Goal: Transaction & Acquisition: Book appointment/travel/reservation

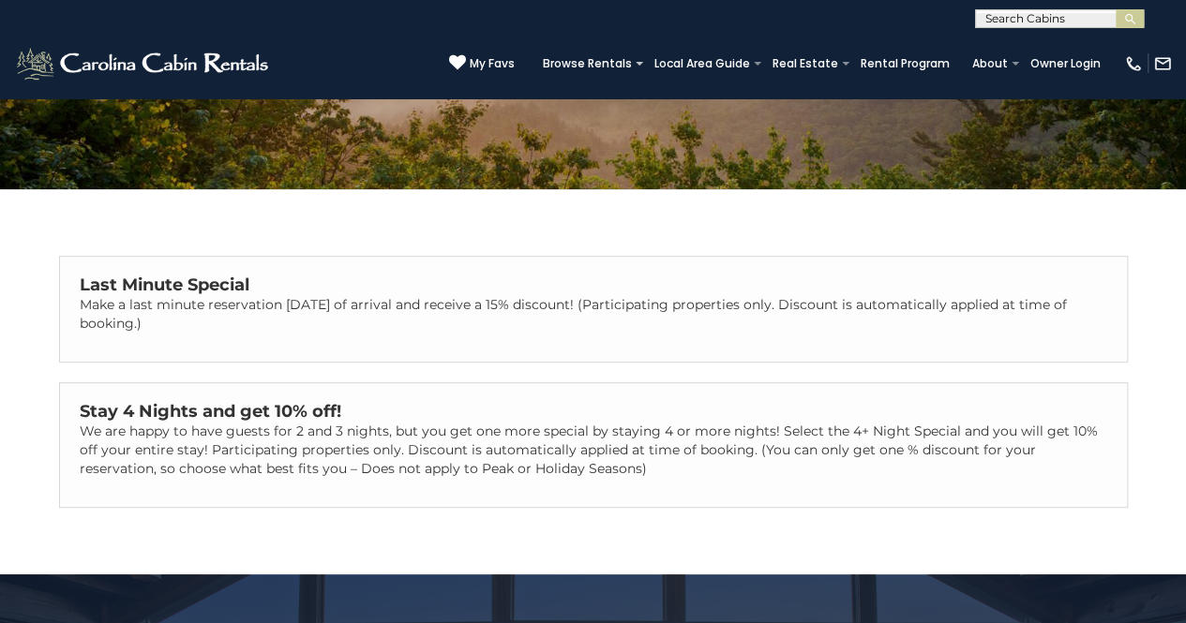
scroll to position [245, 0]
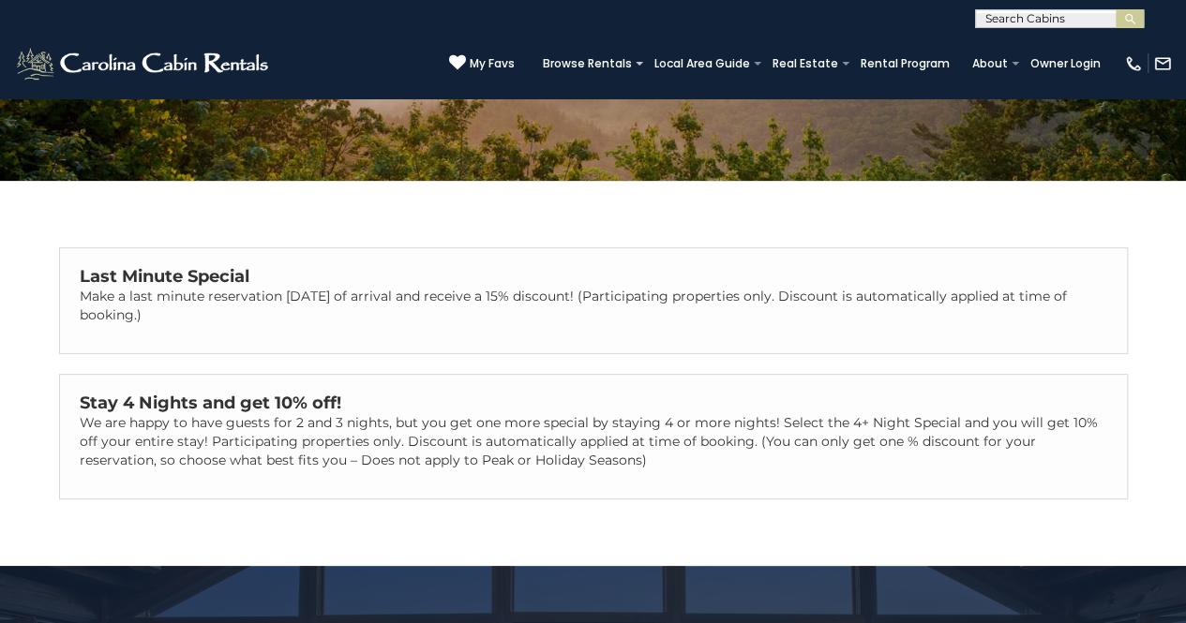
click at [143, 278] on strong "Last Minute Special" at bounding box center [165, 276] width 170 height 21
click at [186, 285] on strong "Last Minute Special" at bounding box center [165, 276] width 170 height 21
click at [124, 281] on strong "Last Minute Special" at bounding box center [165, 276] width 170 height 21
click at [0, 0] on section "BROWSE BY LOCATION Appalachian Ski Mountain Asheville Cabin Rentals Banner Elk …" at bounding box center [0, 0] width 0 height 0
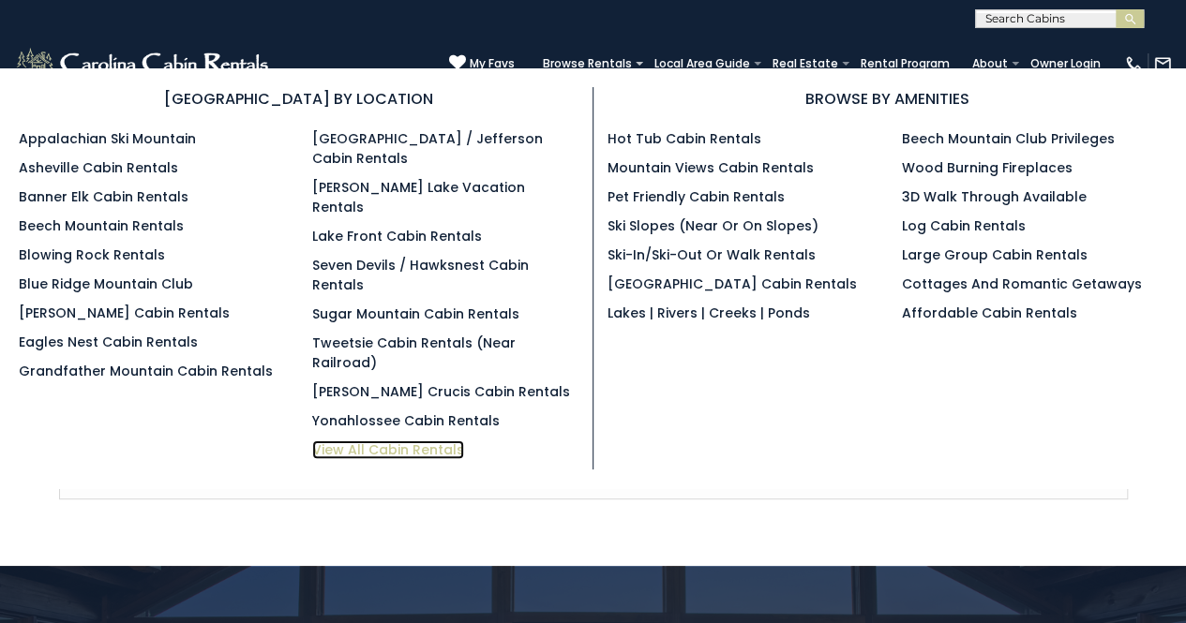
click at [338, 441] on link "View All Cabin Rentals" at bounding box center [388, 450] width 152 height 19
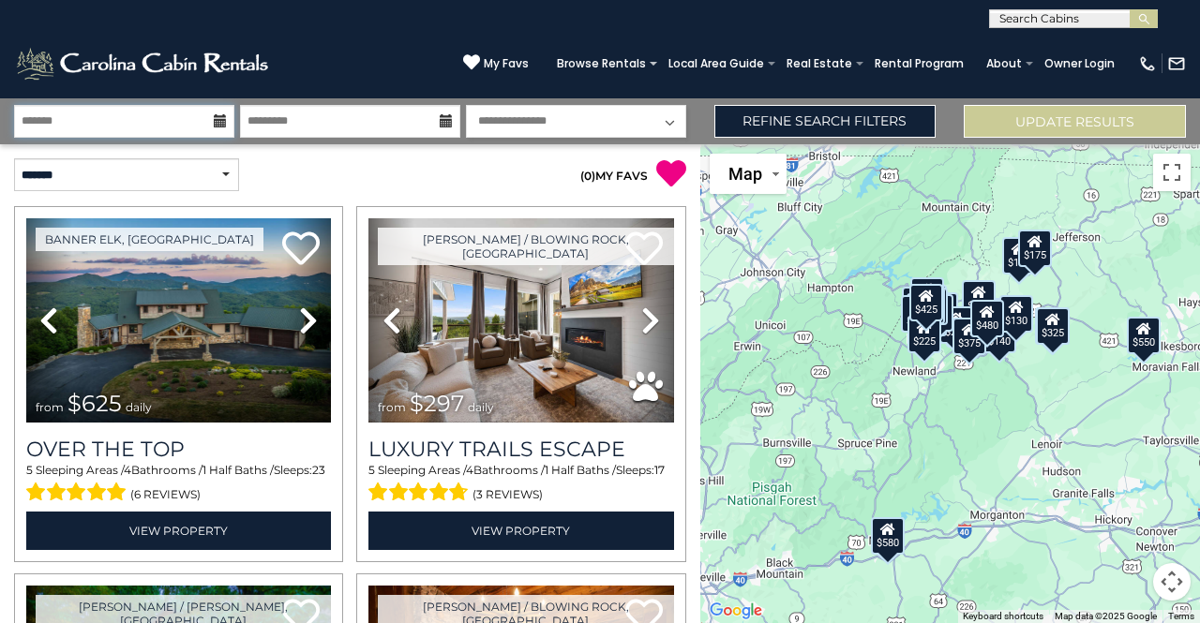
click at [61, 120] on input "text" at bounding box center [124, 121] width 220 height 33
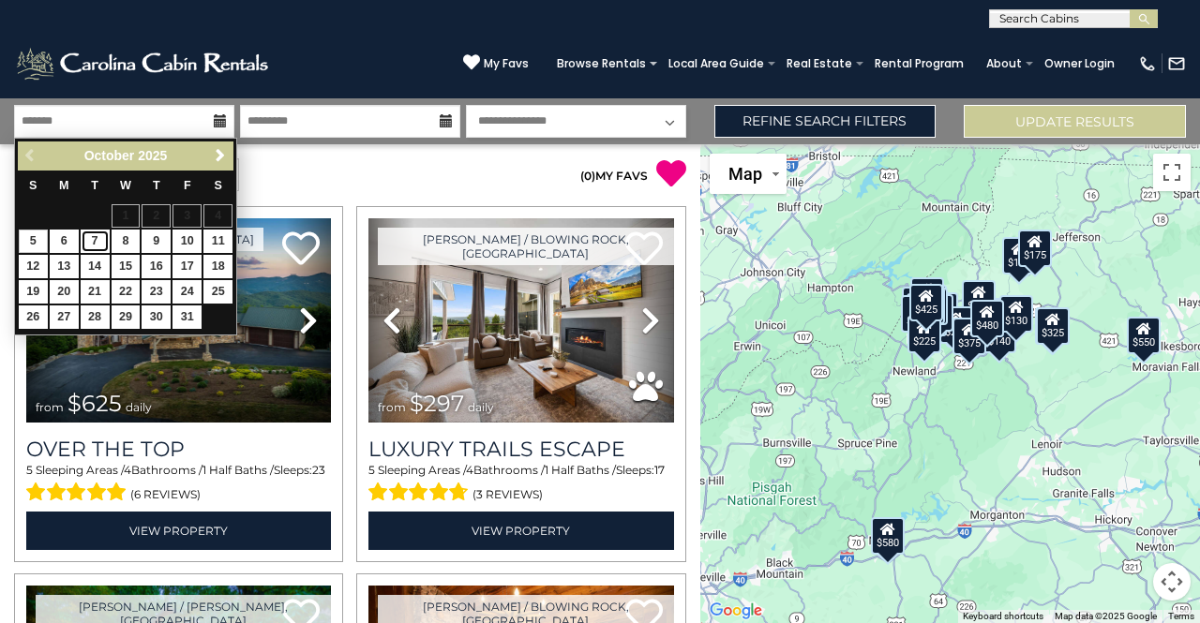
click at [94, 240] on link "7" at bounding box center [95, 241] width 29 height 23
type input "*******"
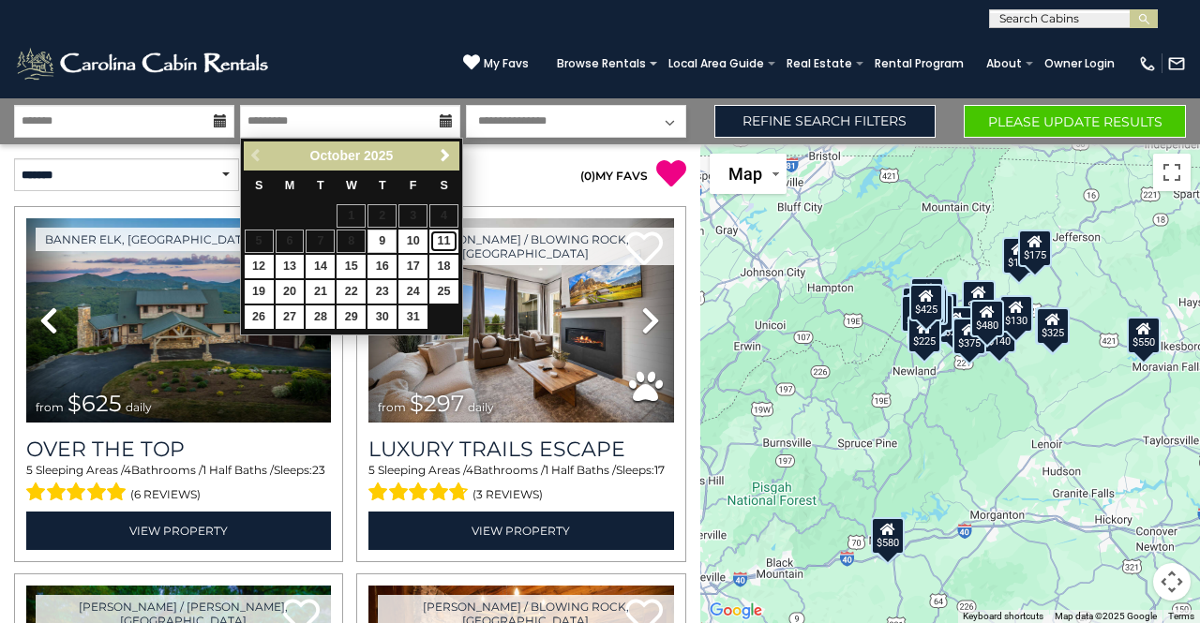
click at [442, 240] on link "11" at bounding box center [443, 241] width 29 height 23
type input "********"
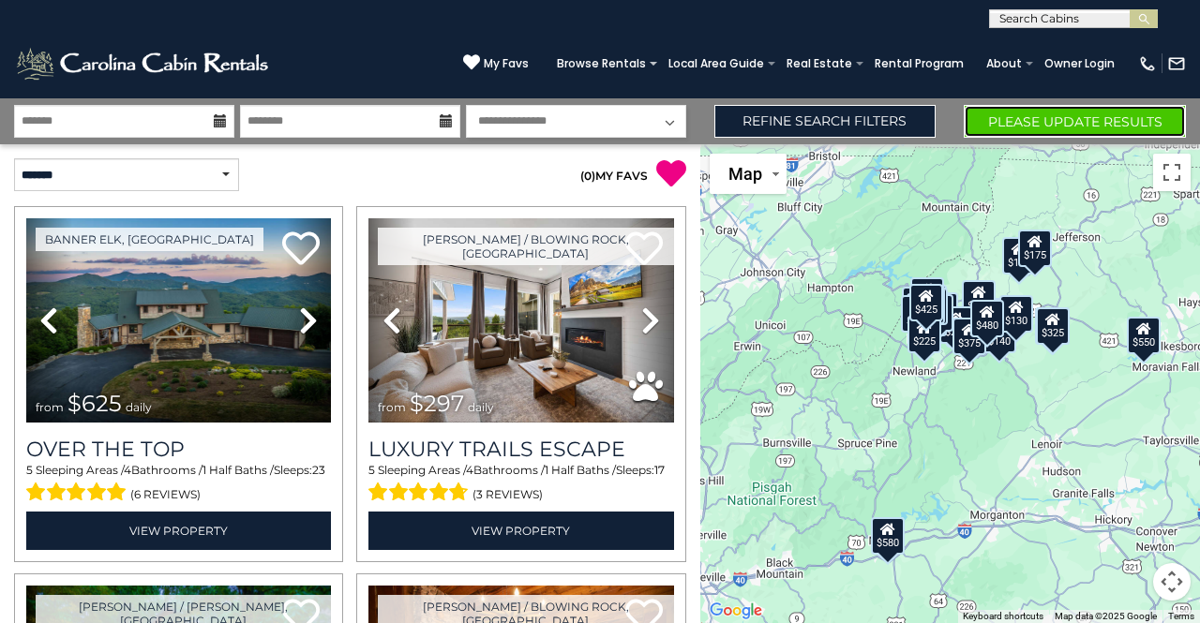
click at [1073, 114] on button "Please Update Results" at bounding box center [1075, 121] width 222 height 33
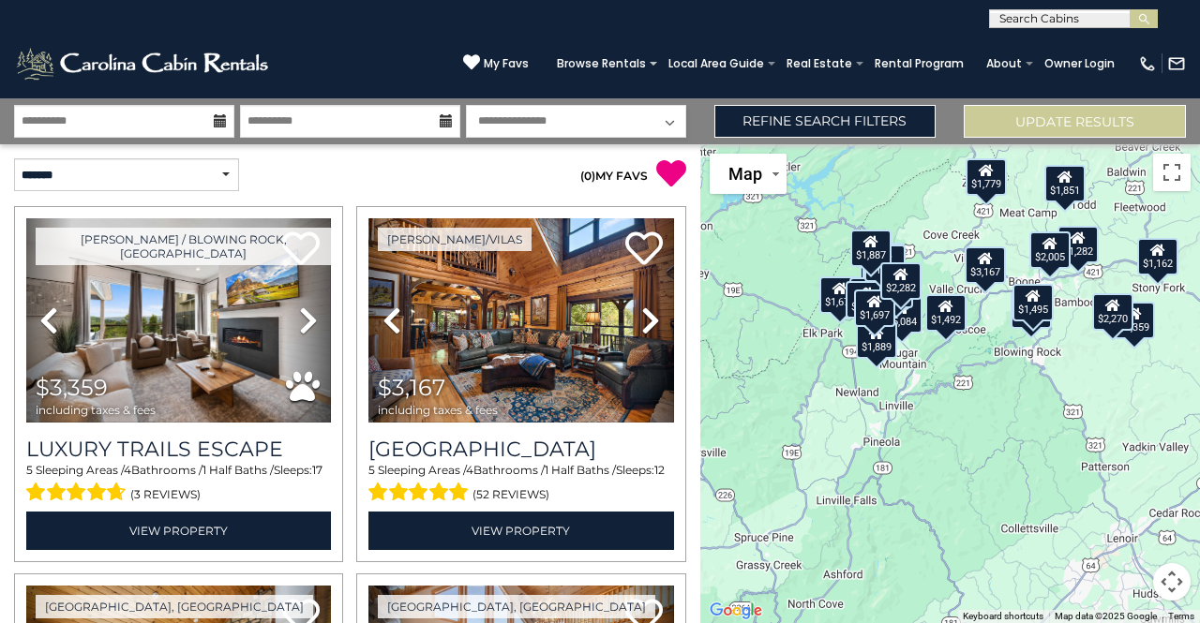
click at [772, 473] on div "$3,359 $3,167 $1,330 $2,885 $5,084 $1,889 $2,119 $1,779 $2,050 $1,492 $1,851 $6…" at bounding box center [950, 383] width 500 height 479
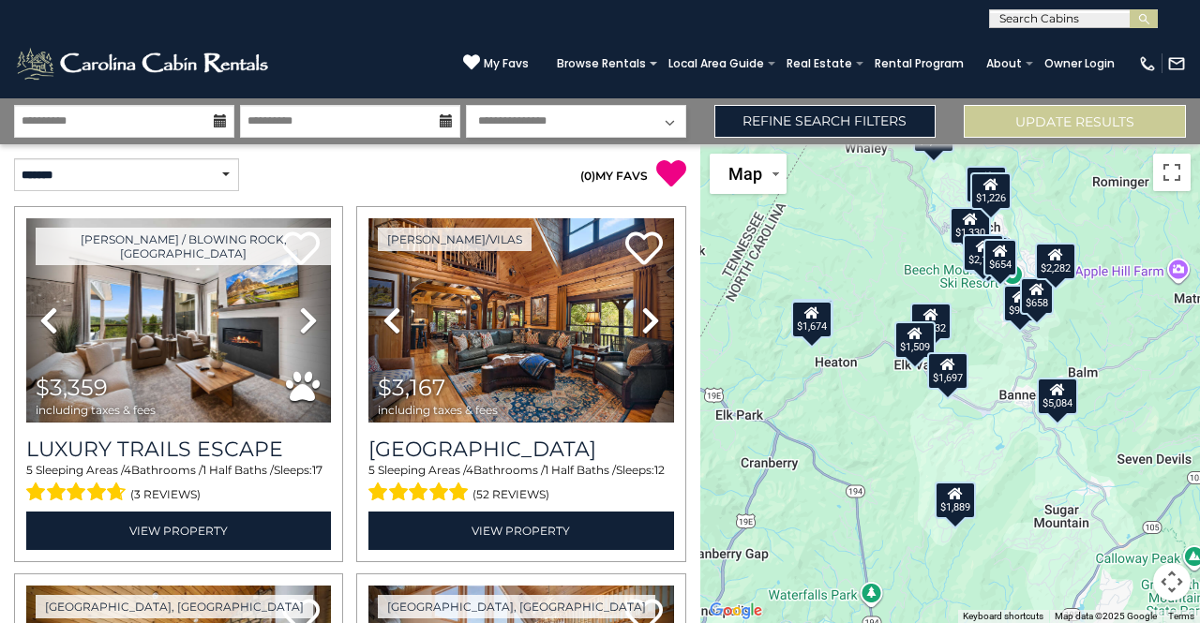
click at [806, 326] on div "$1,674" at bounding box center [811, 320] width 41 height 38
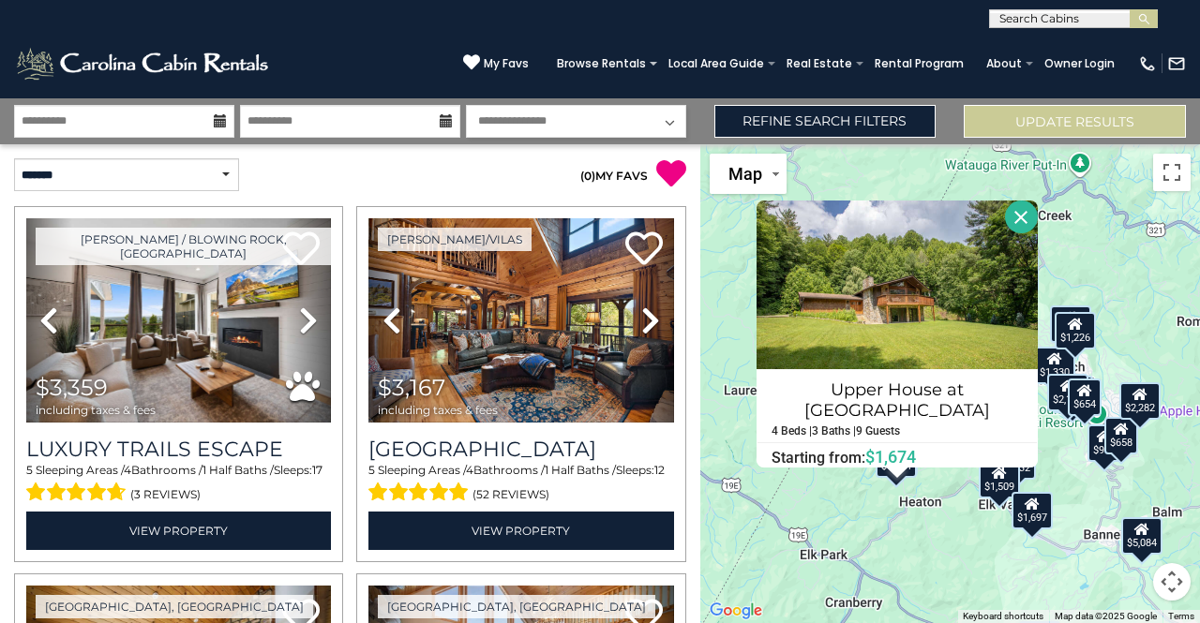
click at [816, 497] on div "$3,359 $3,167 $1,330 $2,885 $5,084 $1,889 $2,119 $1,779 $2,050 $1,492 $1,851 $6…" at bounding box center [950, 383] width 500 height 479
click at [1017, 208] on button "Close" at bounding box center [1021, 217] width 33 height 33
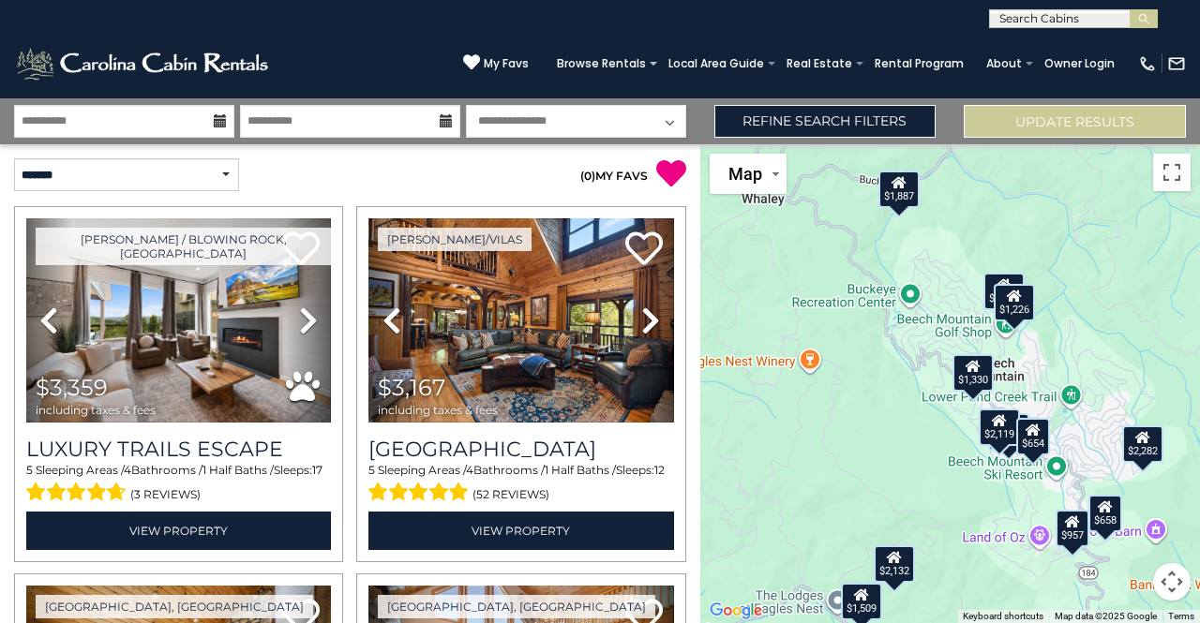
click at [1016, 304] on div "$1,226" at bounding box center [1014, 303] width 41 height 38
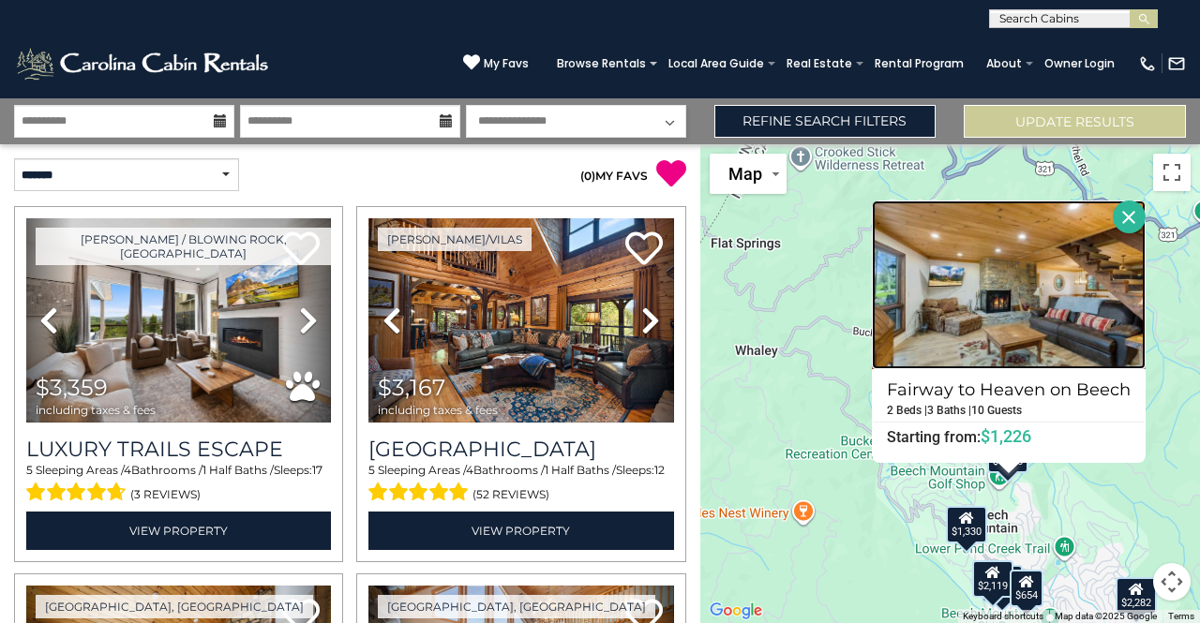
click at [972, 313] on img at bounding box center [1009, 285] width 274 height 169
click at [1124, 218] on button "Close" at bounding box center [1129, 217] width 33 height 33
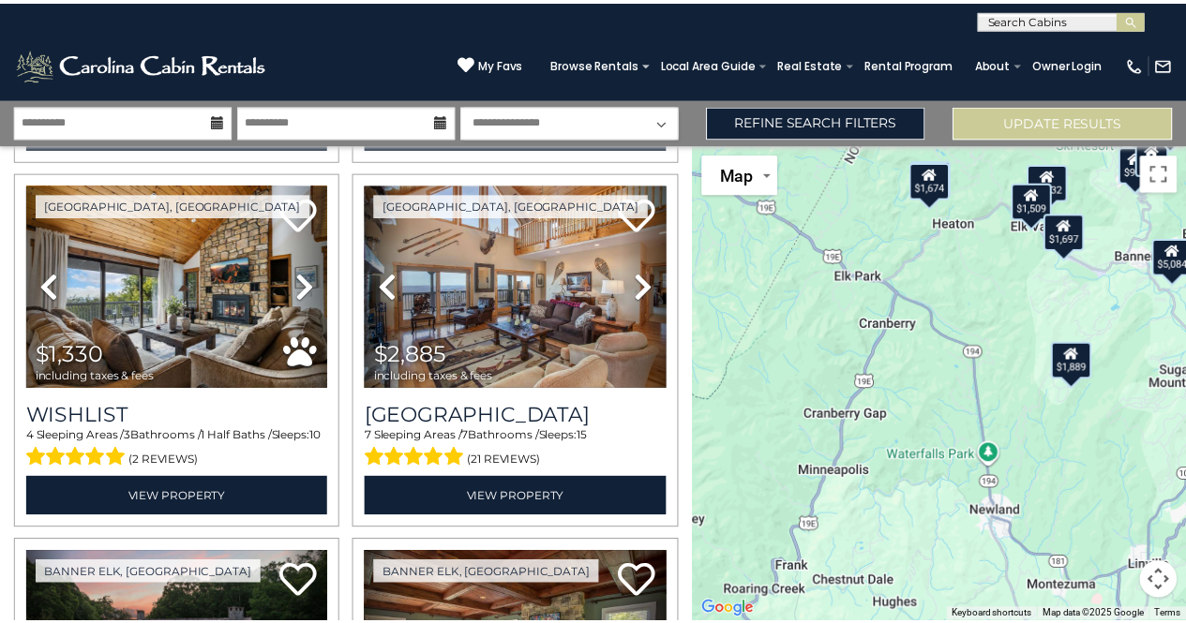
scroll to position [403, 0]
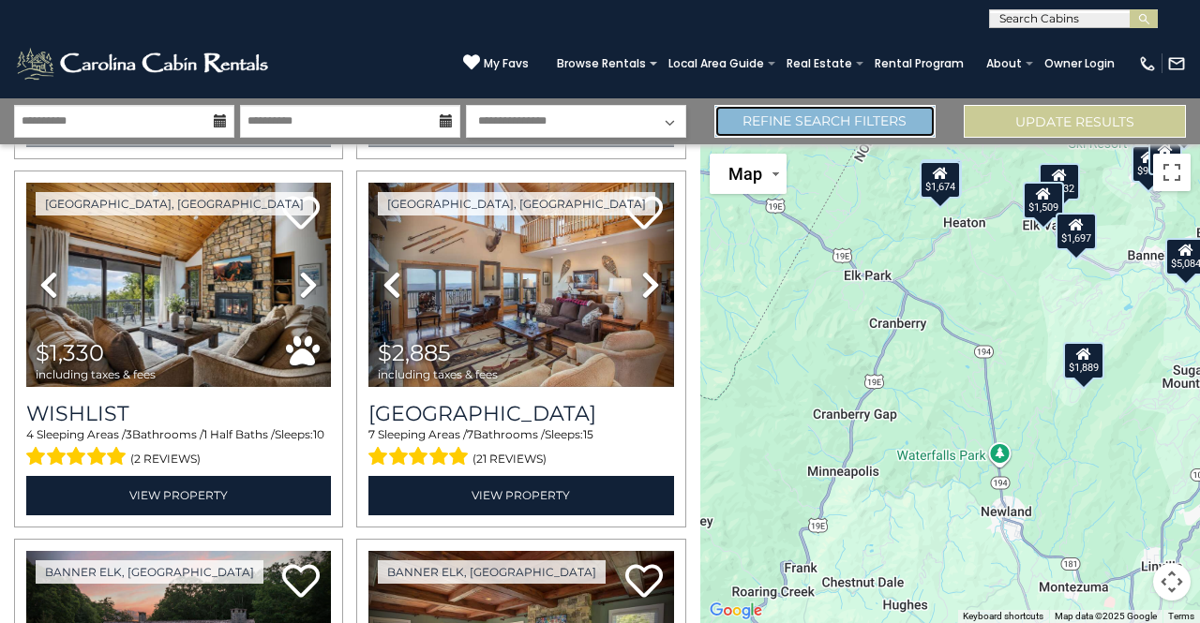
click at [814, 114] on link "Refine Search Filters" at bounding box center [825, 121] width 222 height 33
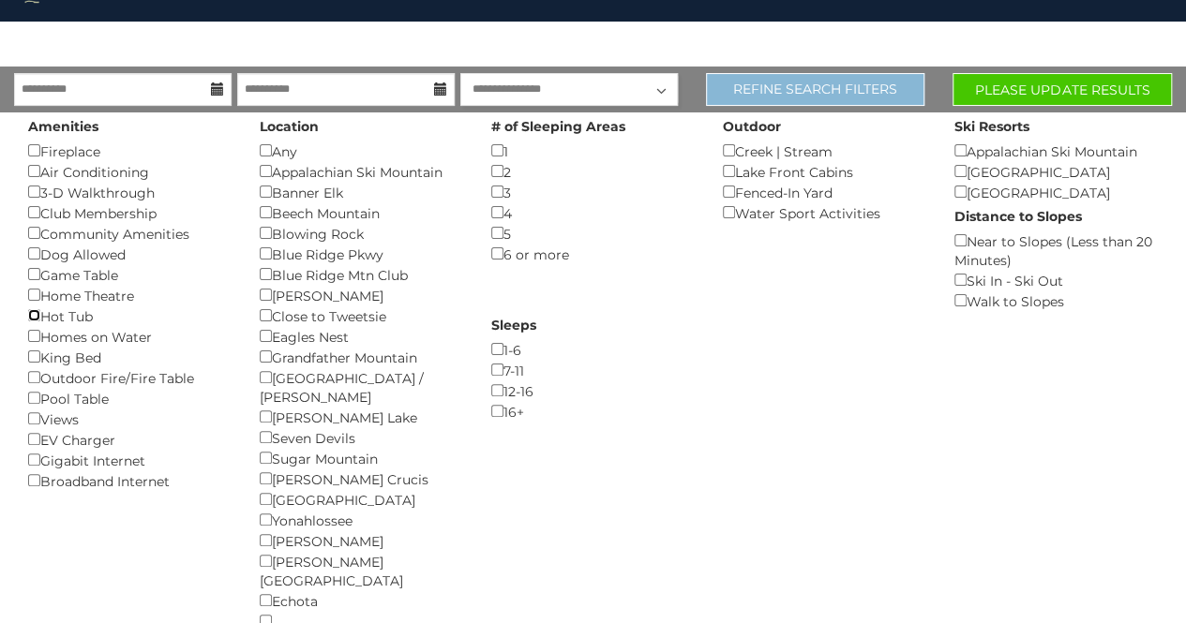
scroll to position [96, 0]
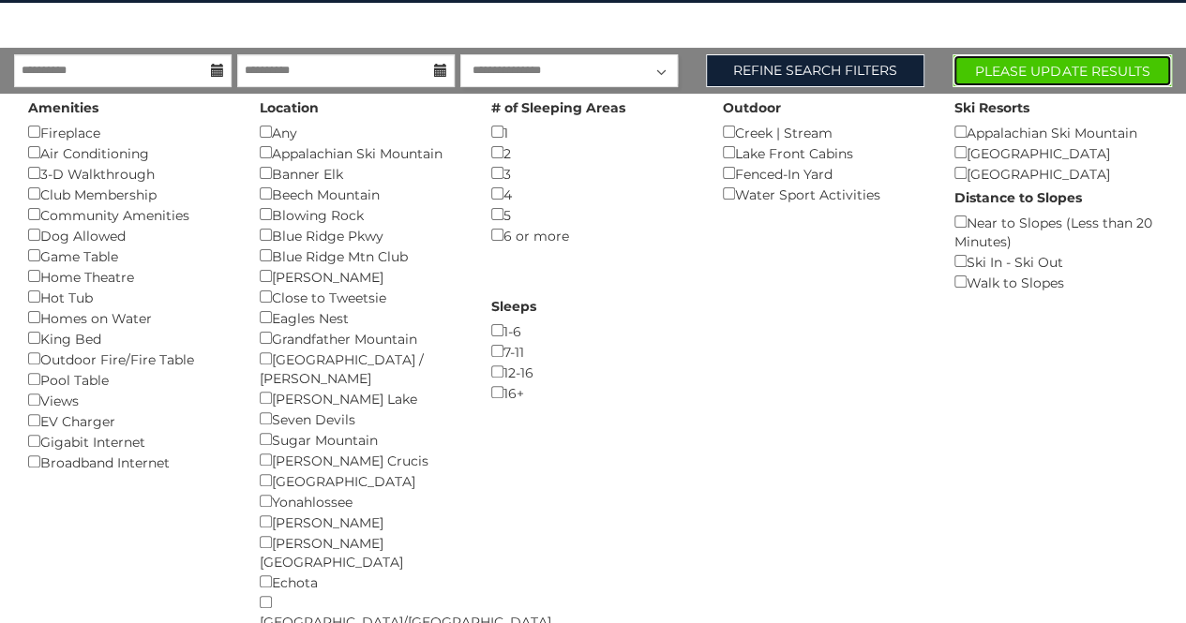
click at [1074, 72] on button "Please Update Results" at bounding box center [1062, 70] width 219 height 33
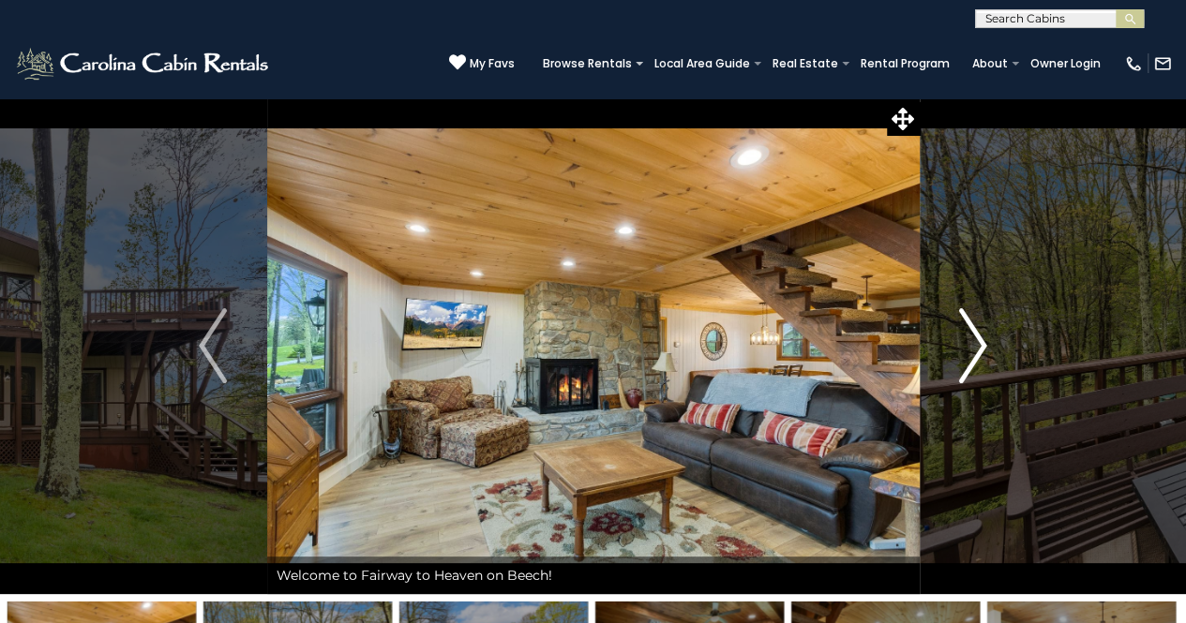
click at [973, 341] on img "Next" at bounding box center [973, 345] width 28 height 75
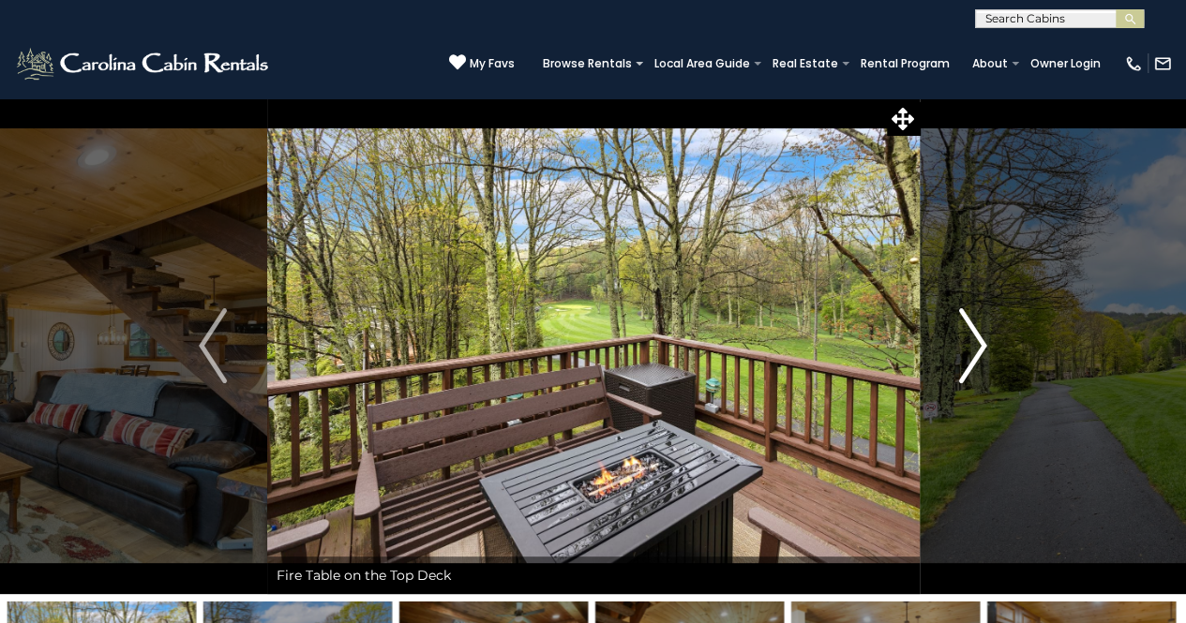
click at [972, 337] on img "Next" at bounding box center [973, 345] width 28 height 75
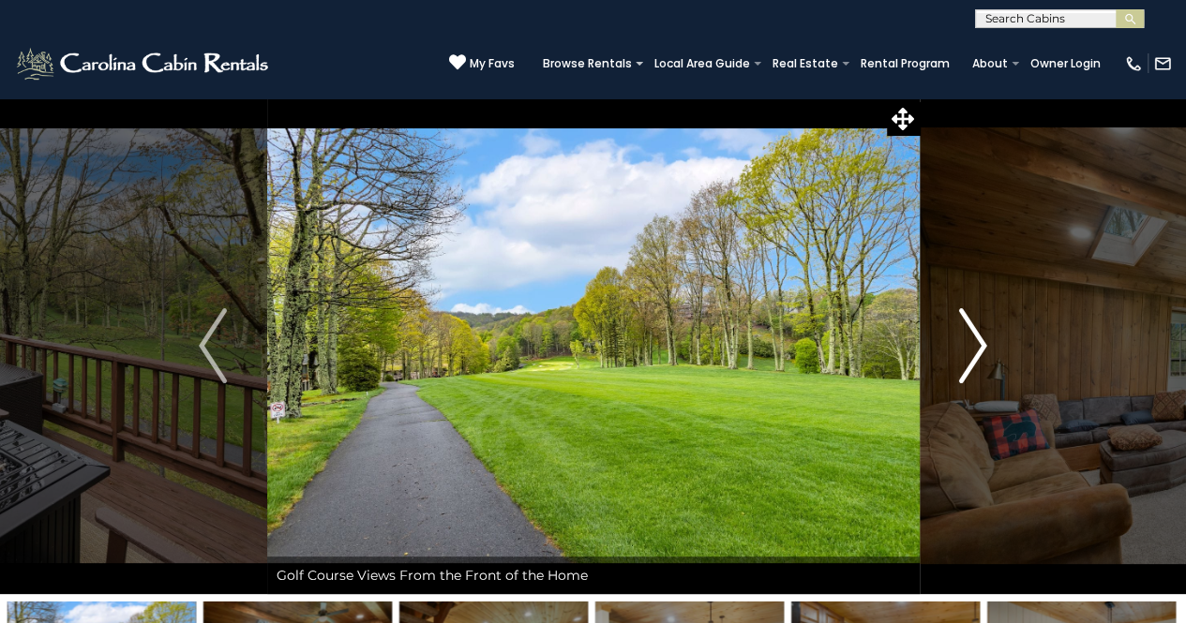
click at [981, 338] on img "Next" at bounding box center [973, 345] width 28 height 75
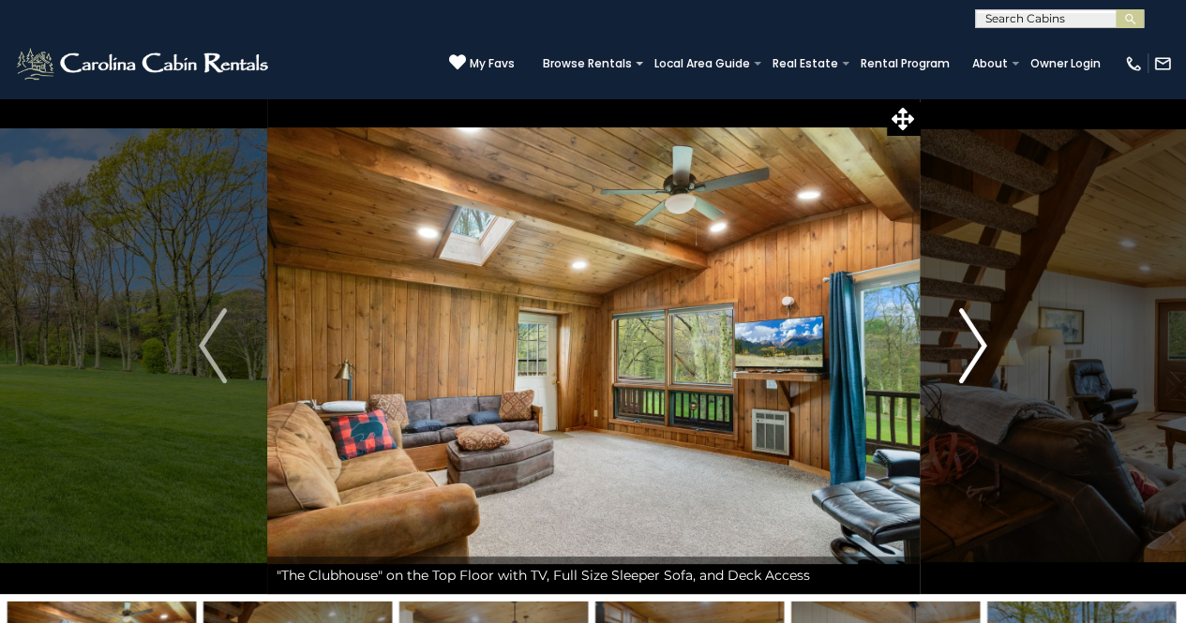
click at [976, 340] on img "Next" at bounding box center [973, 345] width 28 height 75
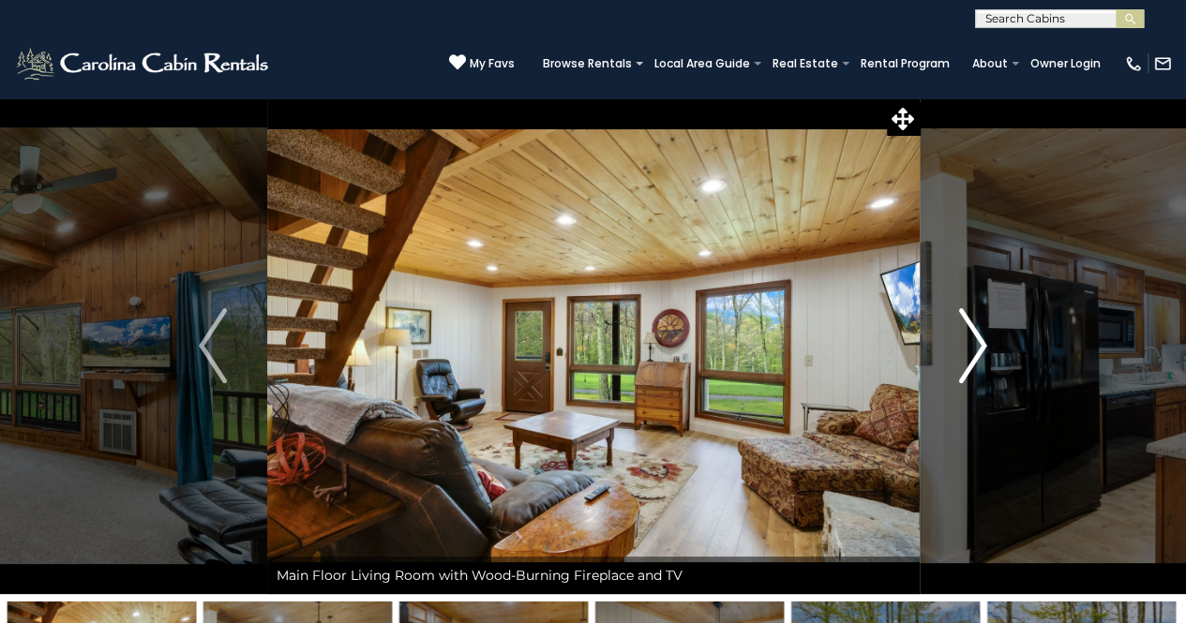
click at [975, 336] on img "Next" at bounding box center [973, 345] width 28 height 75
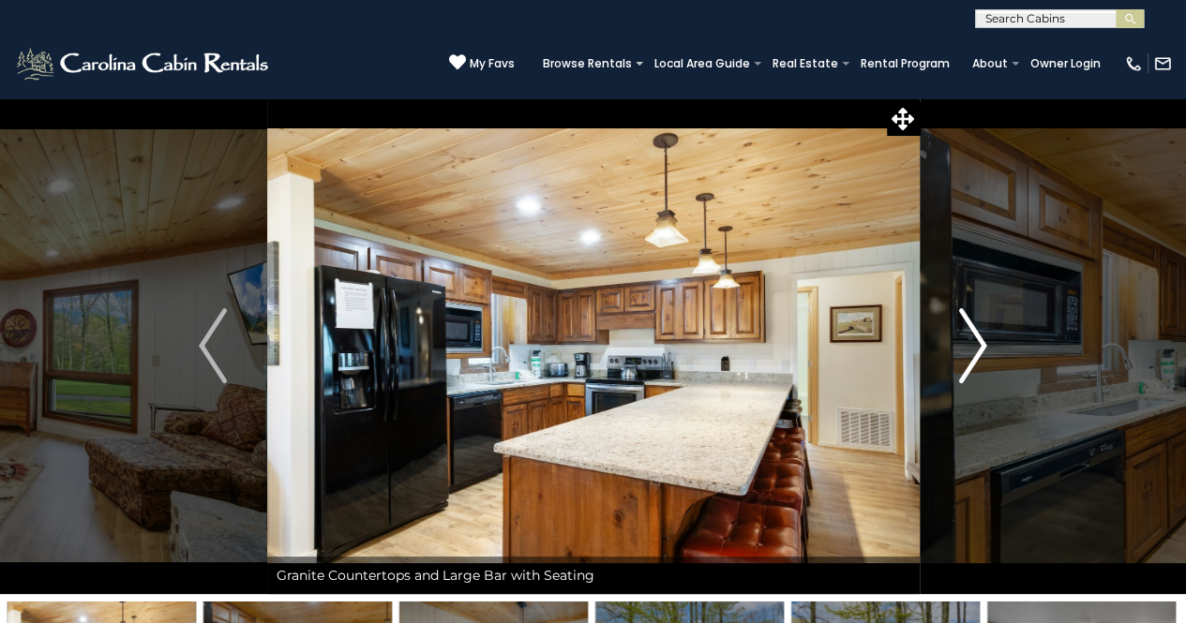
click at [979, 341] on img "Next" at bounding box center [973, 345] width 28 height 75
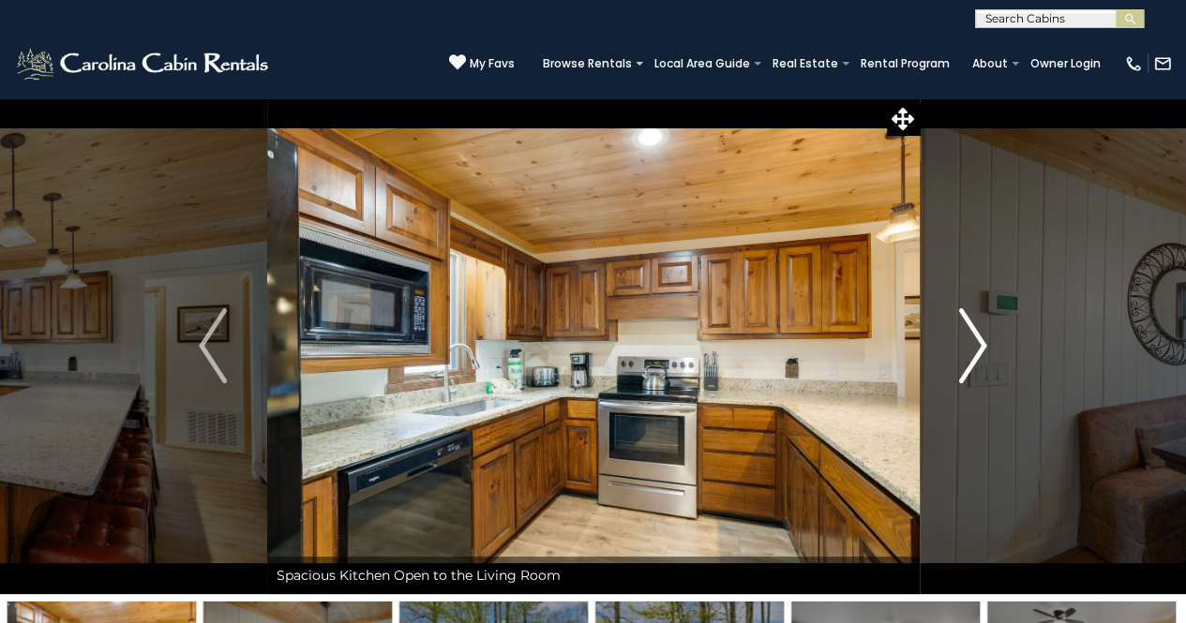
click at [981, 343] on img "Next" at bounding box center [973, 345] width 28 height 75
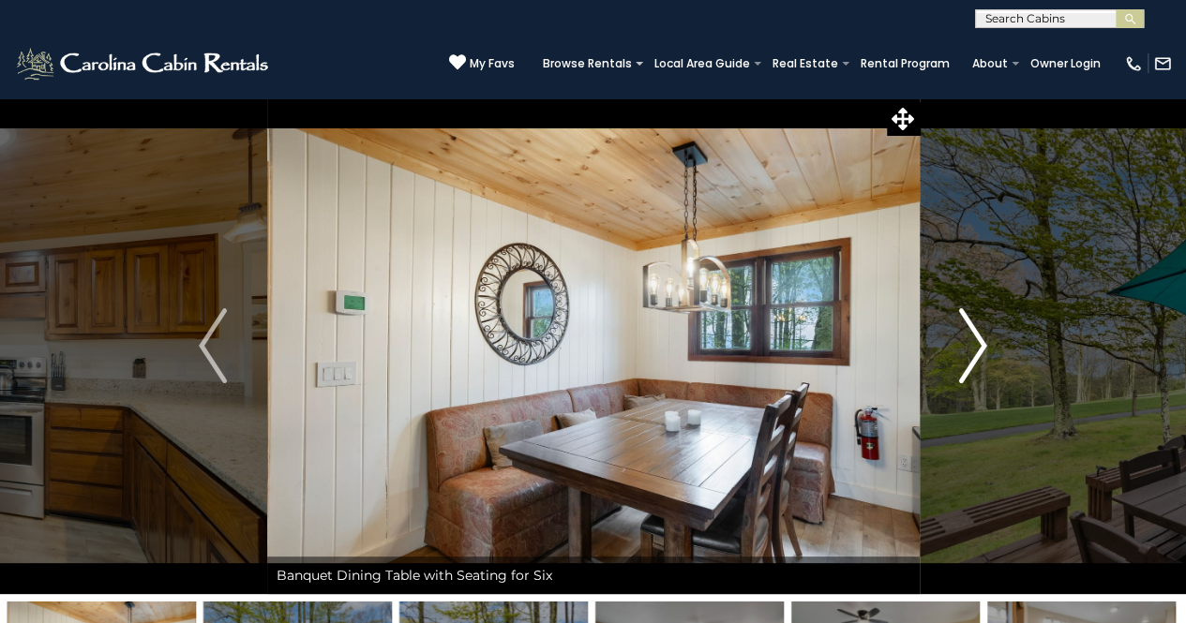
click at [984, 342] on img "Next" at bounding box center [973, 345] width 28 height 75
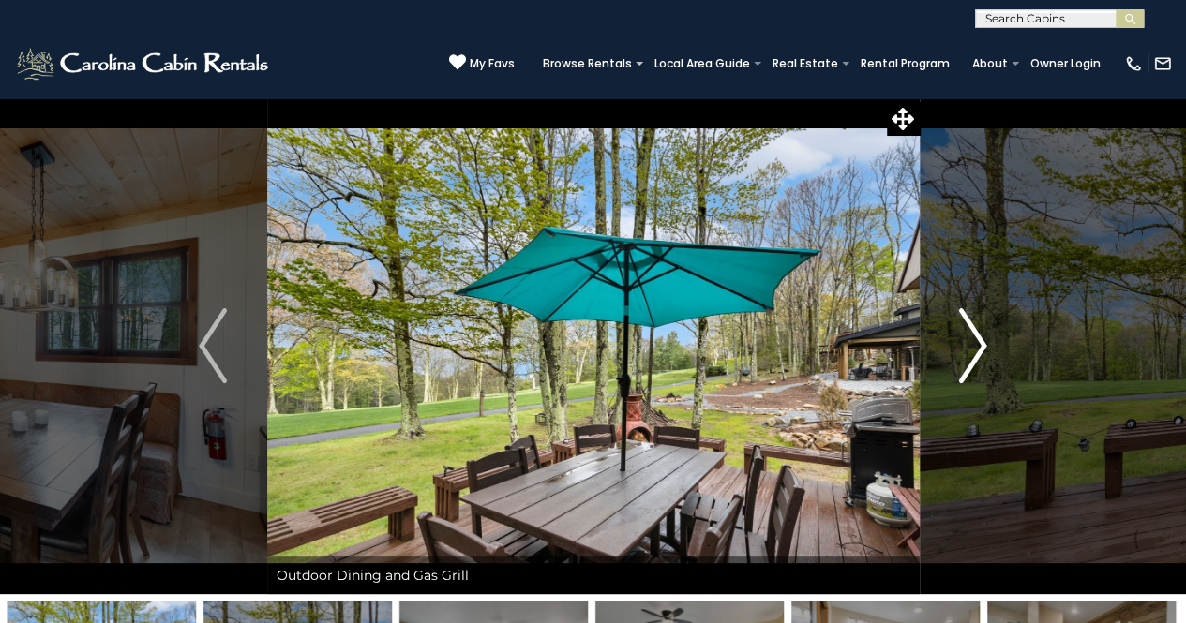
click at [979, 339] on img "Next" at bounding box center [973, 345] width 28 height 75
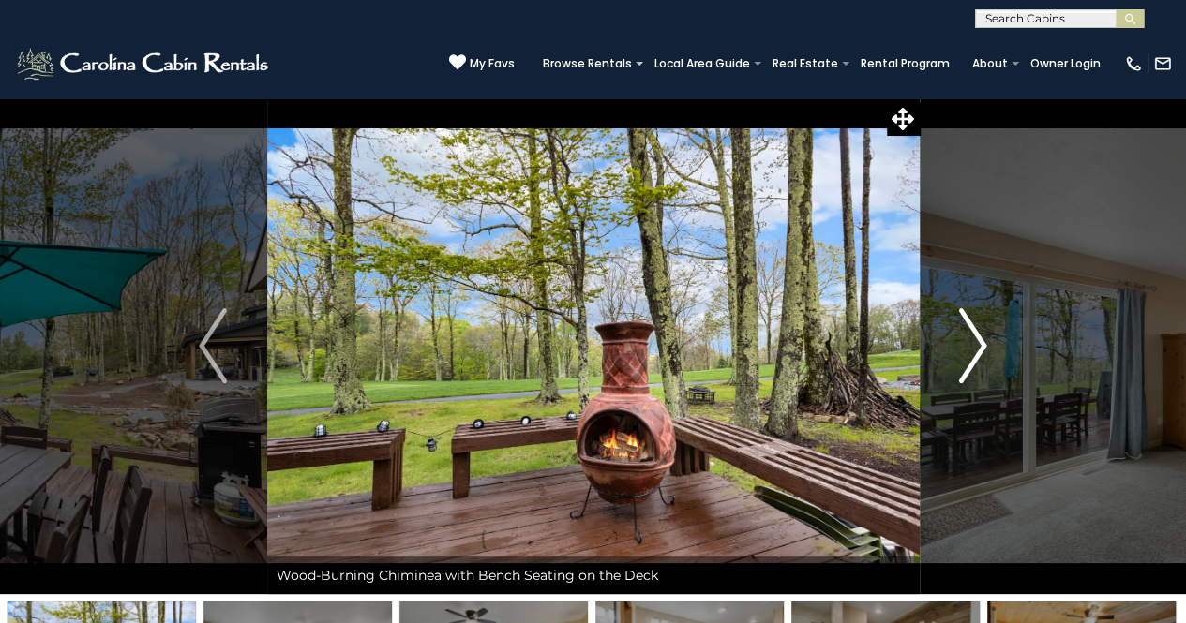
click at [975, 338] on img "Next" at bounding box center [973, 345] width 28 height 75
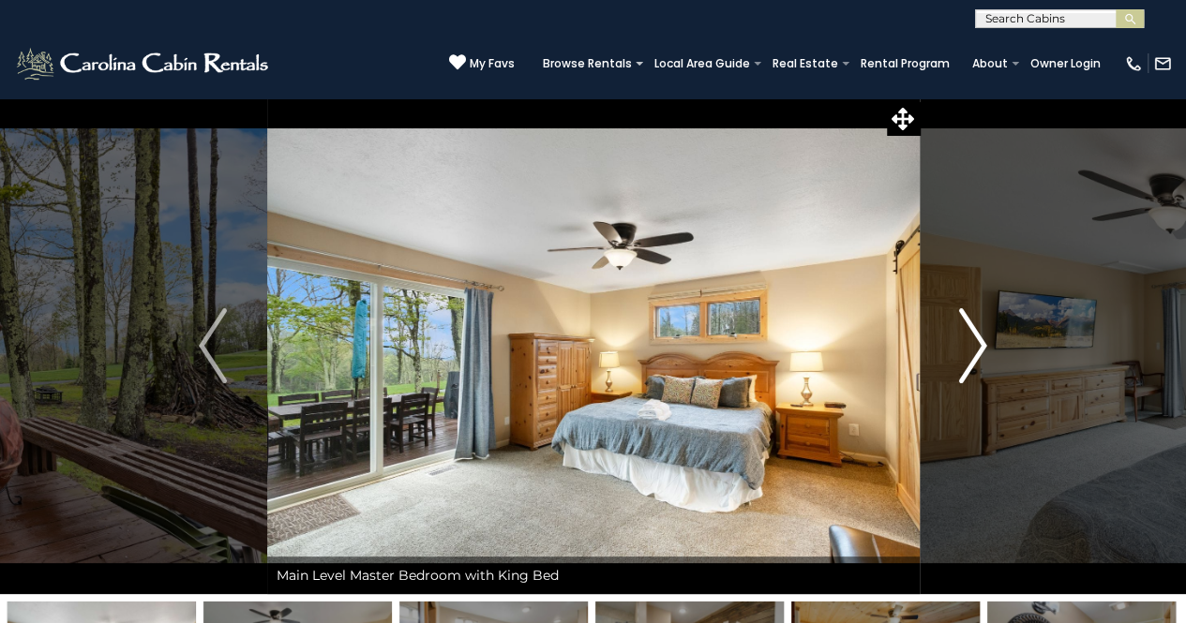
click at [979, 334] on img "Next" at bounding box center [973, 345] width 28 height 75
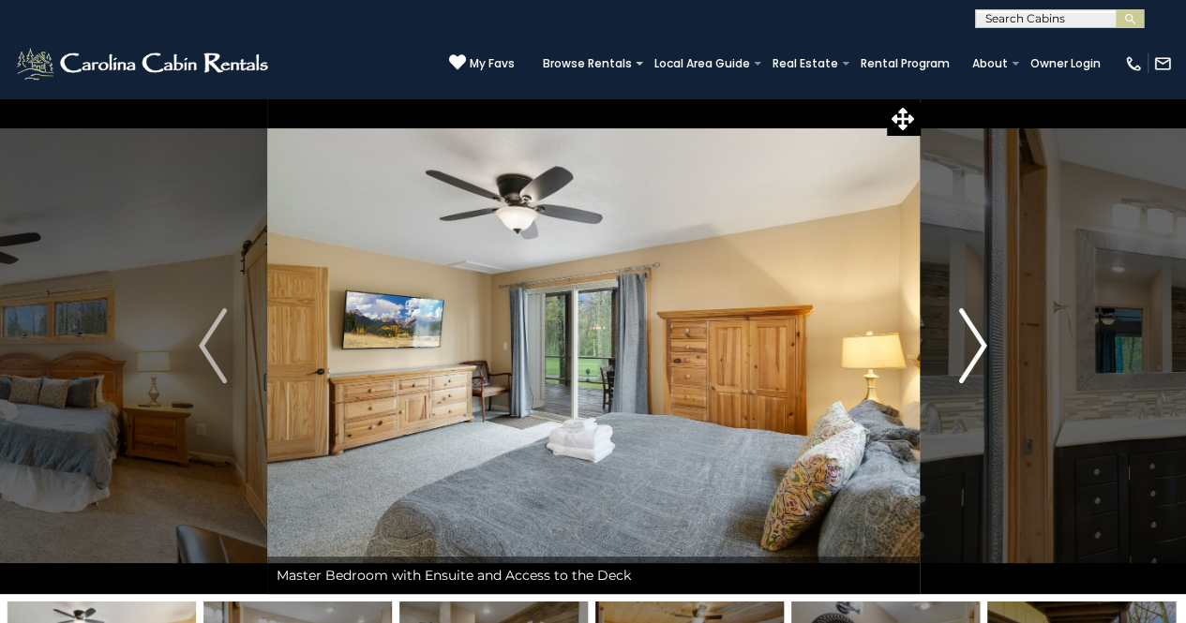
click at [975, 341] on img "Next" at bounding box center [973, 345] width 28 height 75
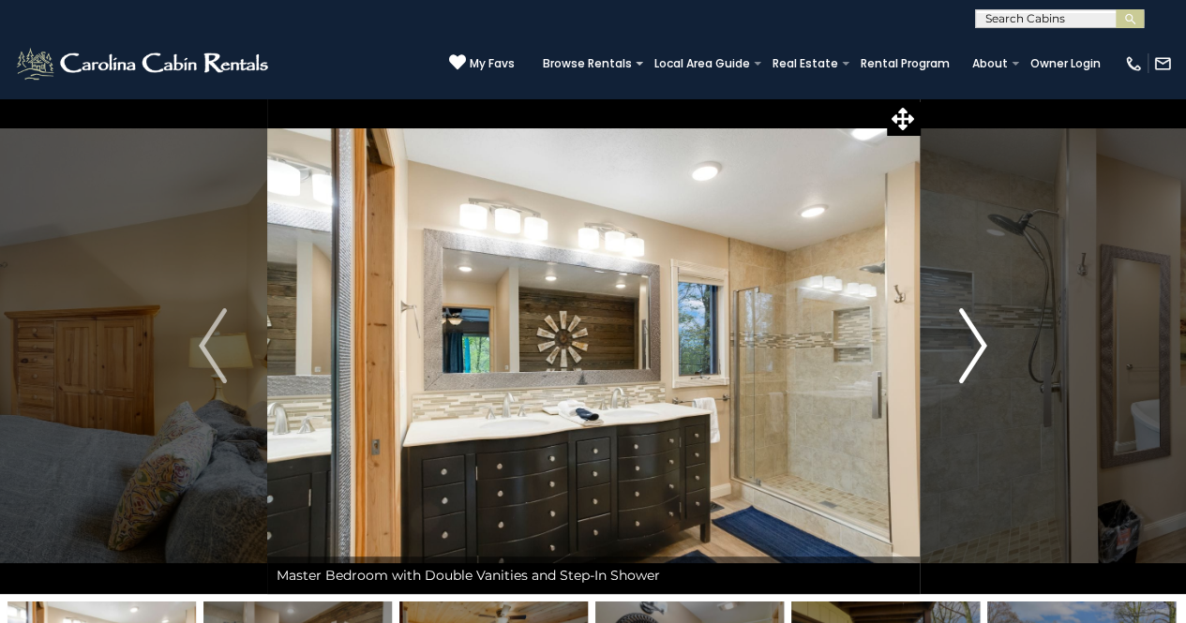
click at [977, 333] on img "Next" at bounding box center [973, 345] width 28 height 75
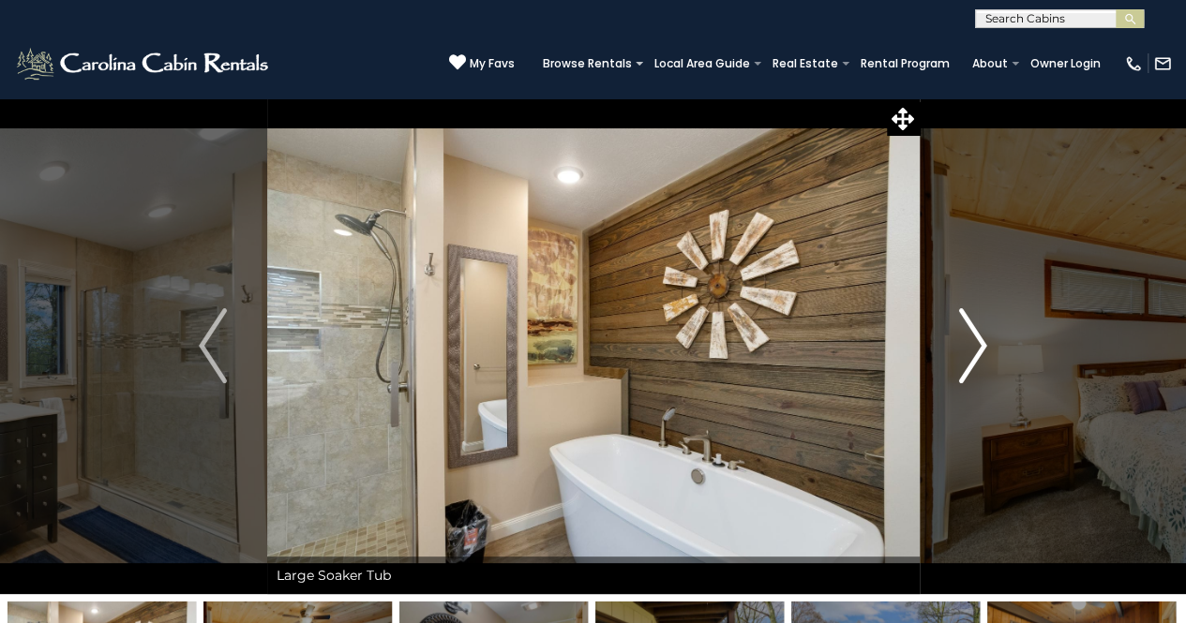
click at [975, 351] on img "Next" at bounding box center [973, 345] width 28 height 75
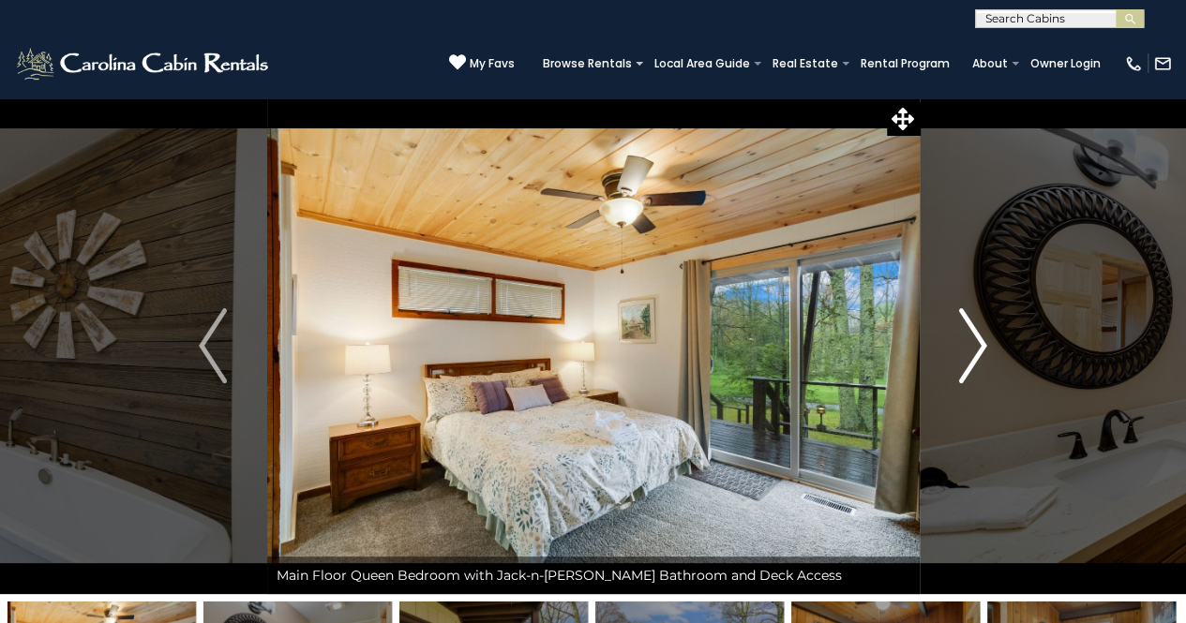
click at [994, 337] on button "Next" at bounding box center [973, 346] width 108 height 497
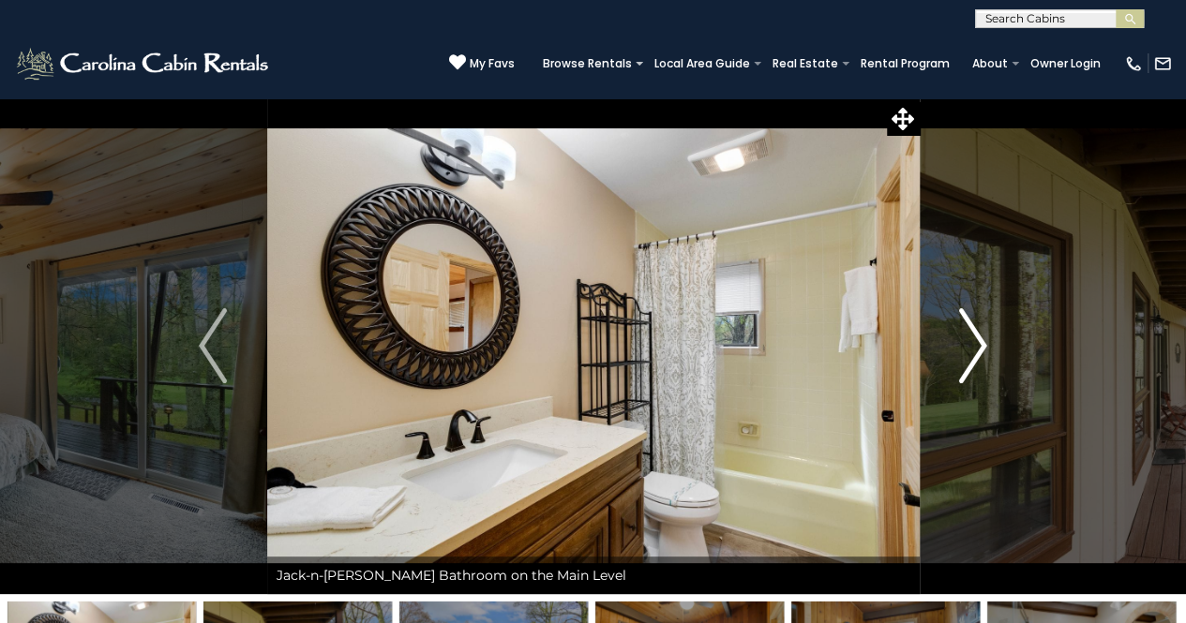
click at [986, 343] on button "Next" at bounding box center [973, 346] width 108 height 497
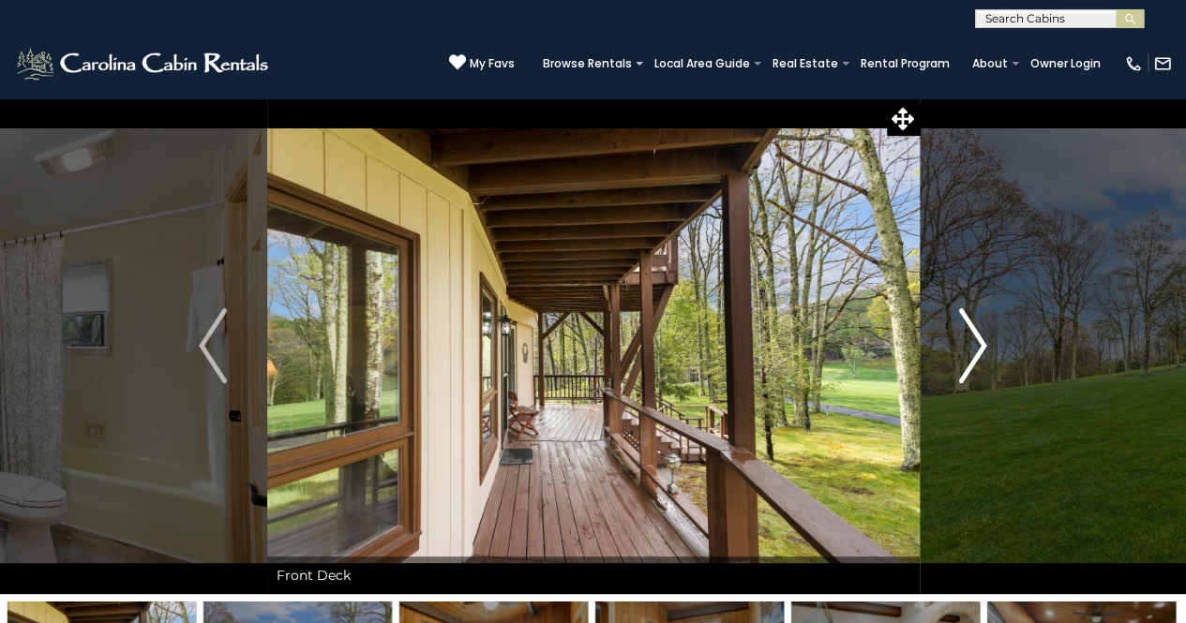
click at [980, 338] on img "Next" at bounding box center [973, 345] width 28 height 75
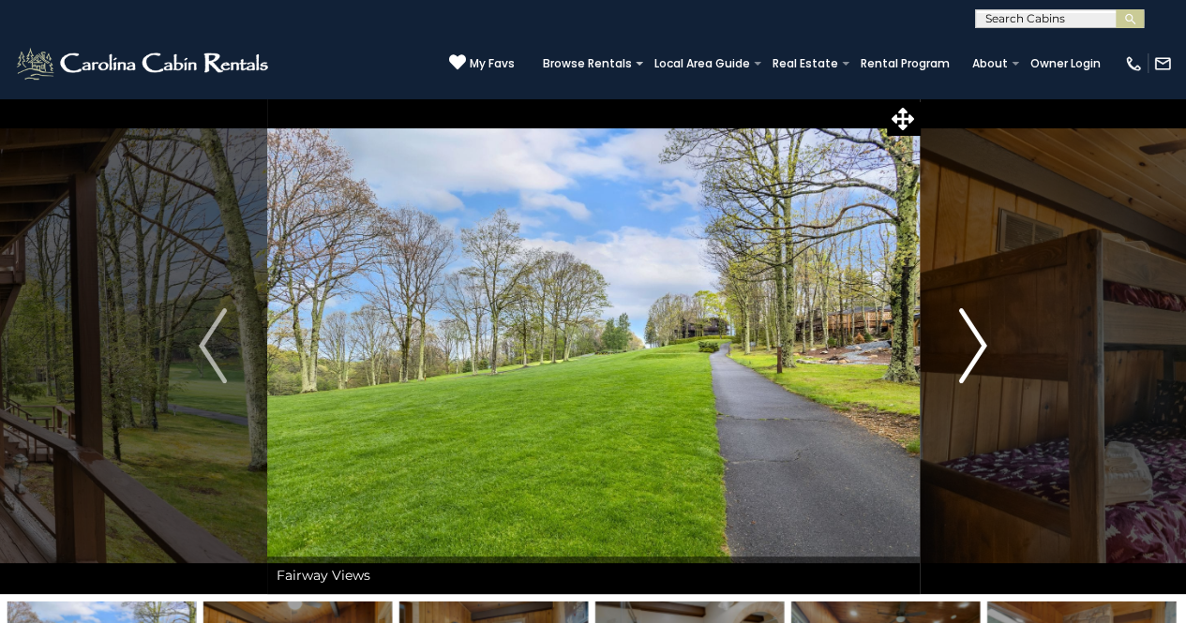
click at [981, 345] on img "Next" at bounding box center [973, 345] width 28 height 75
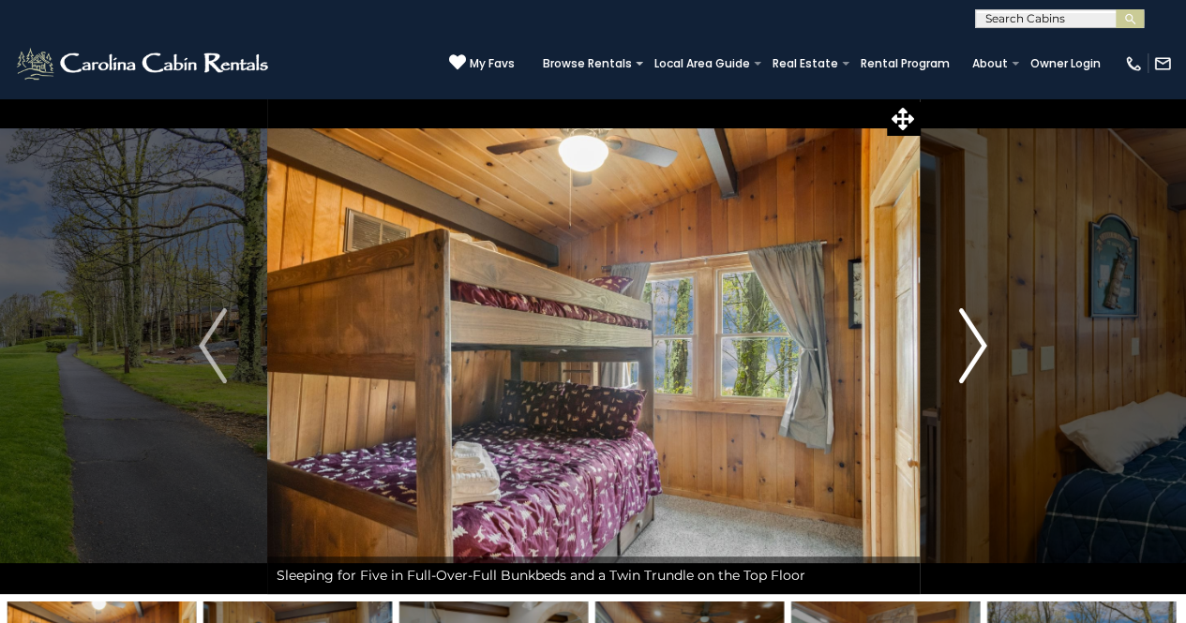
click at [977, 343] on img "Next" at bounding box center [973, 345] width 28 height 75
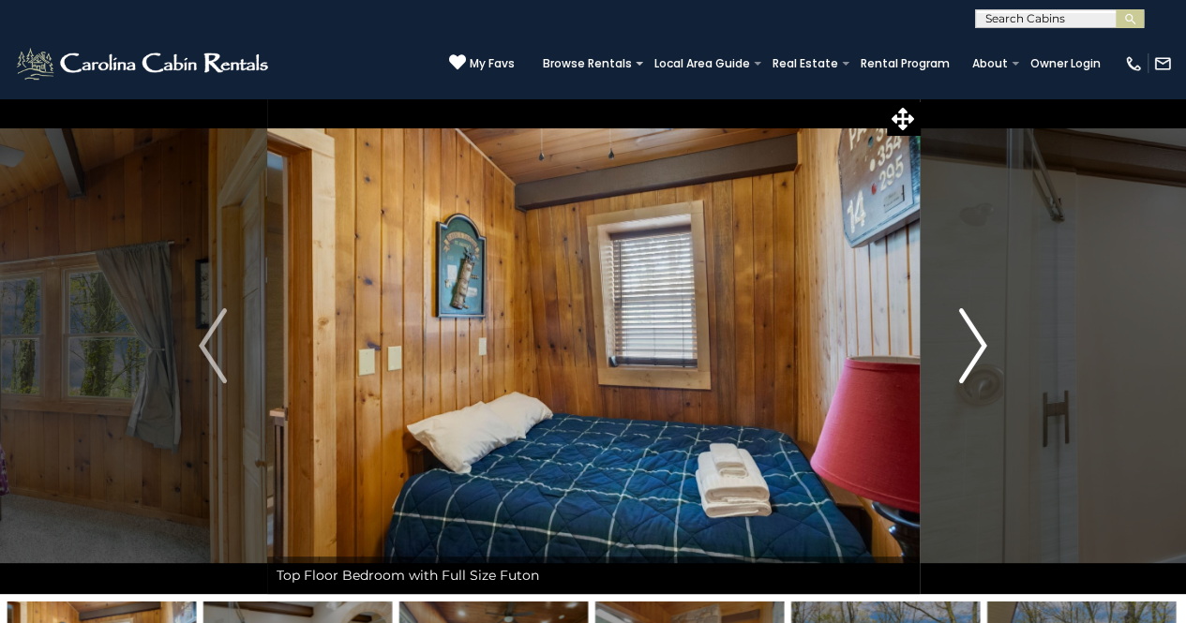
click at [983, 338] on img "Next" at bounding box center [973, 345] width 28 height 75
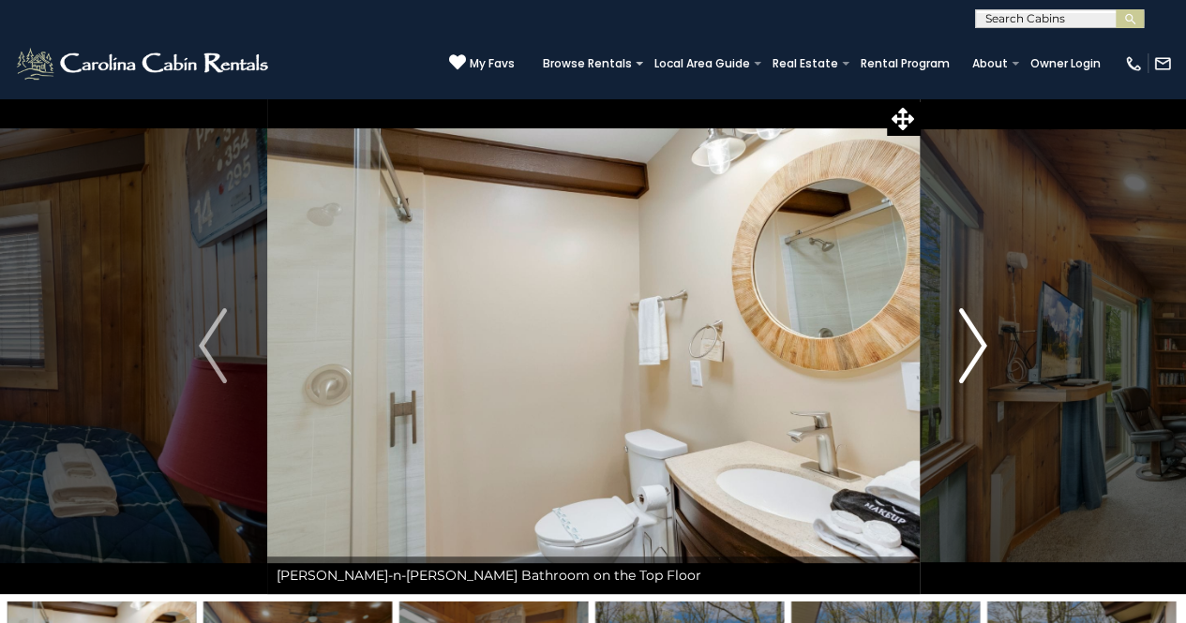
click at [997, 331] on button "Next" at bounding box center [973, 346] width 108 height 497
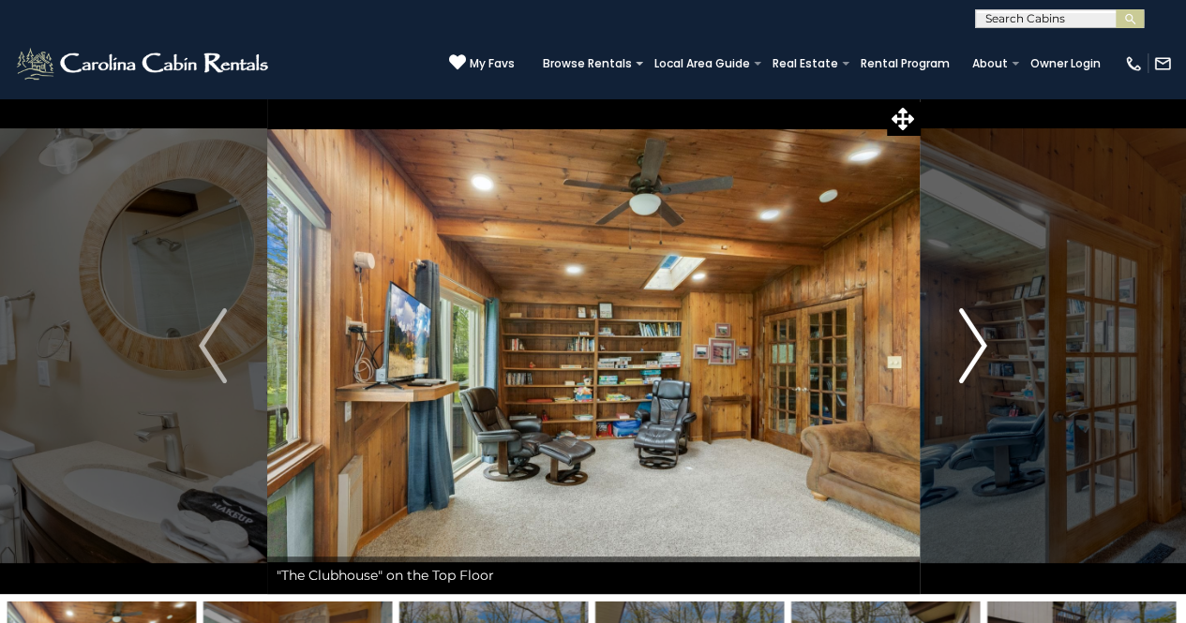
click at [982, 338] on img "Next" at bounding box center [973, 345] width 28 height 75
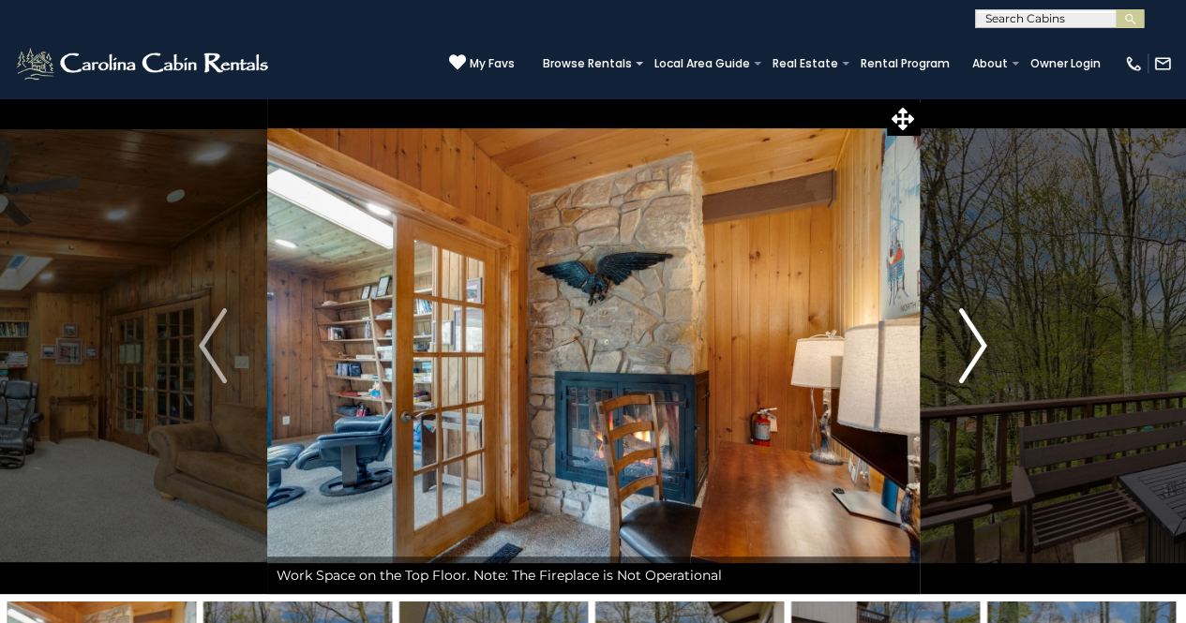
click at [975, 340] on img "Next" at bounding box center [973, 345] width 28 height 75
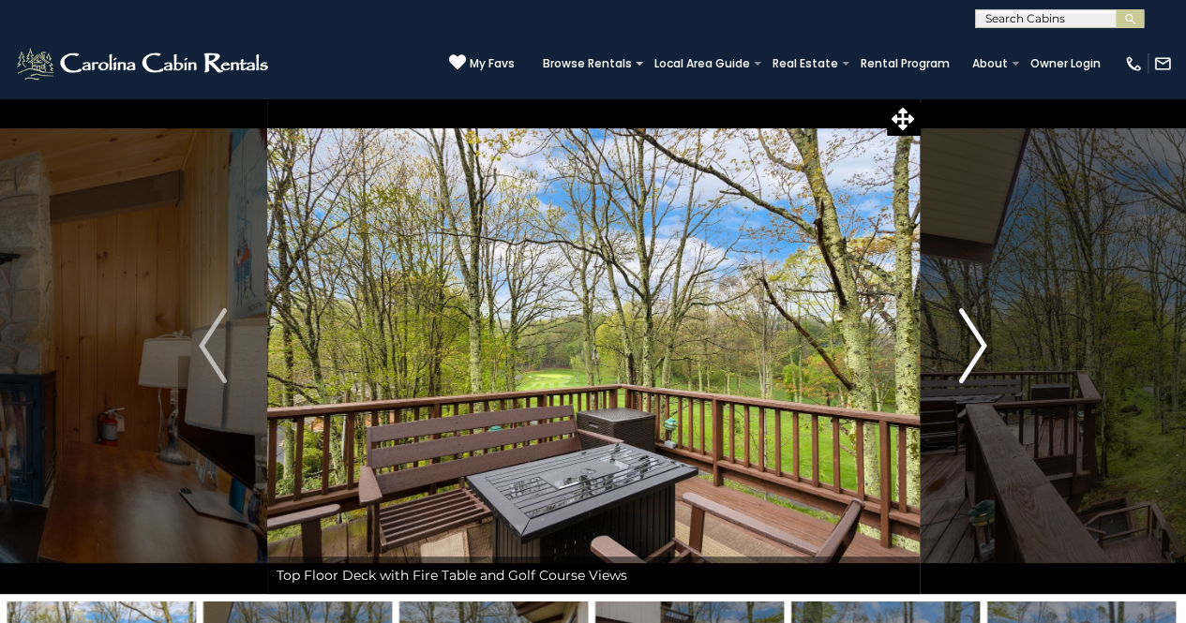
click at [975, 338] on img "Next" at bounding box center [973, 345] width 28 height 75
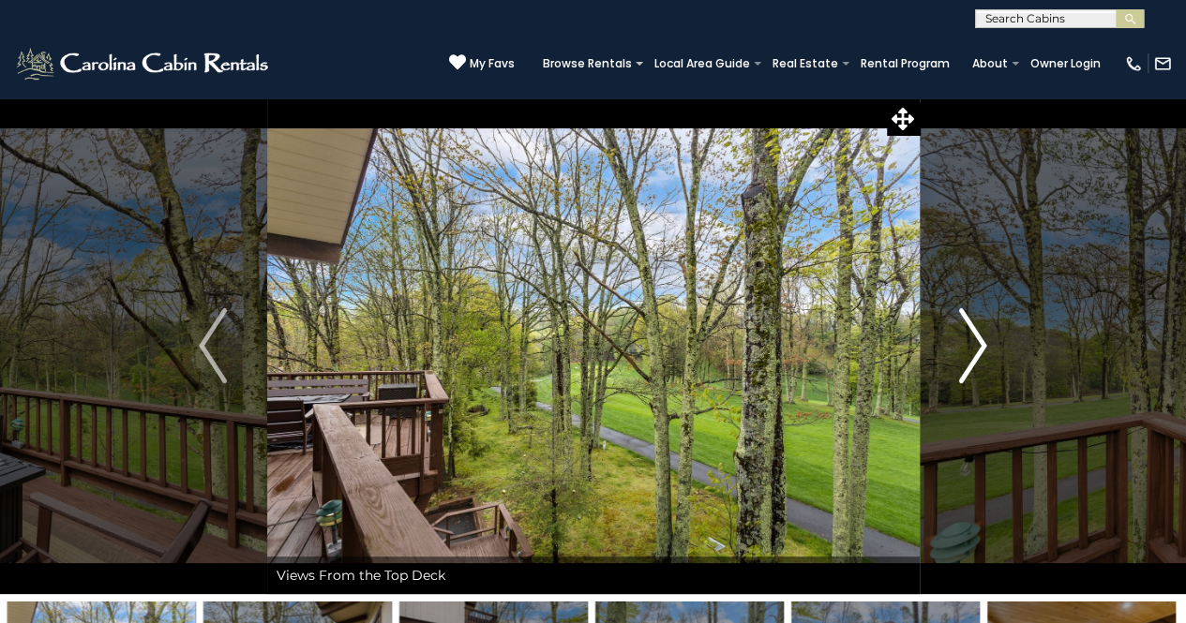
click at [971, 330] on img "Next" at bounding box center [973, 345] width 28 height 75
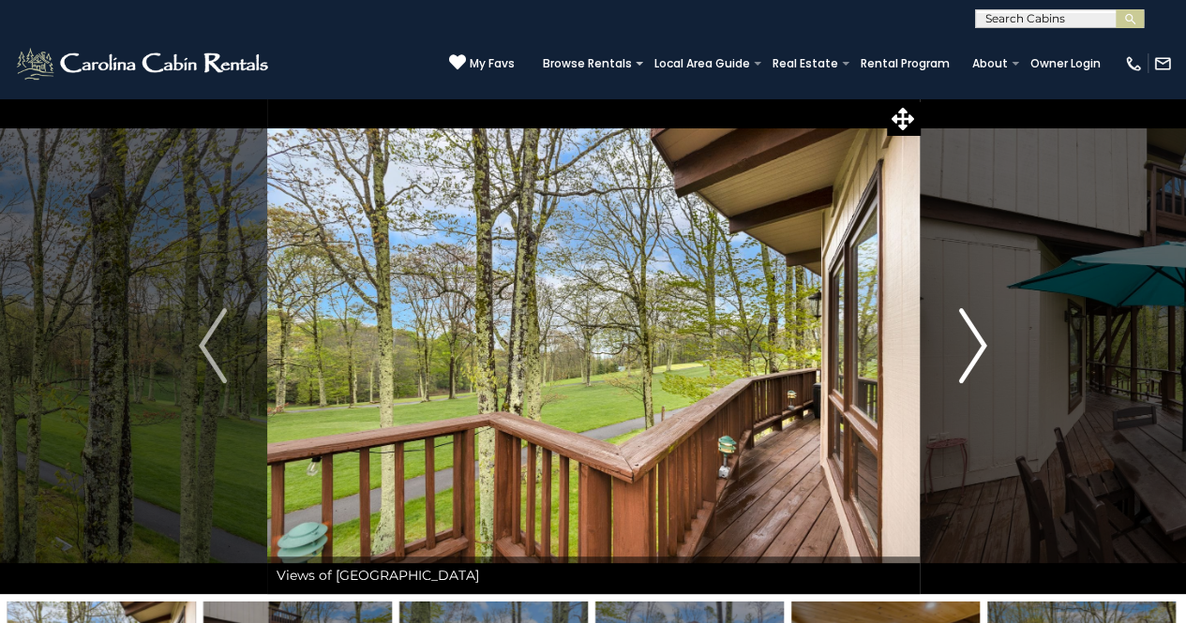
click at [975, 344] on img "Next" at bounding box center [973, 345] width 28 height 75
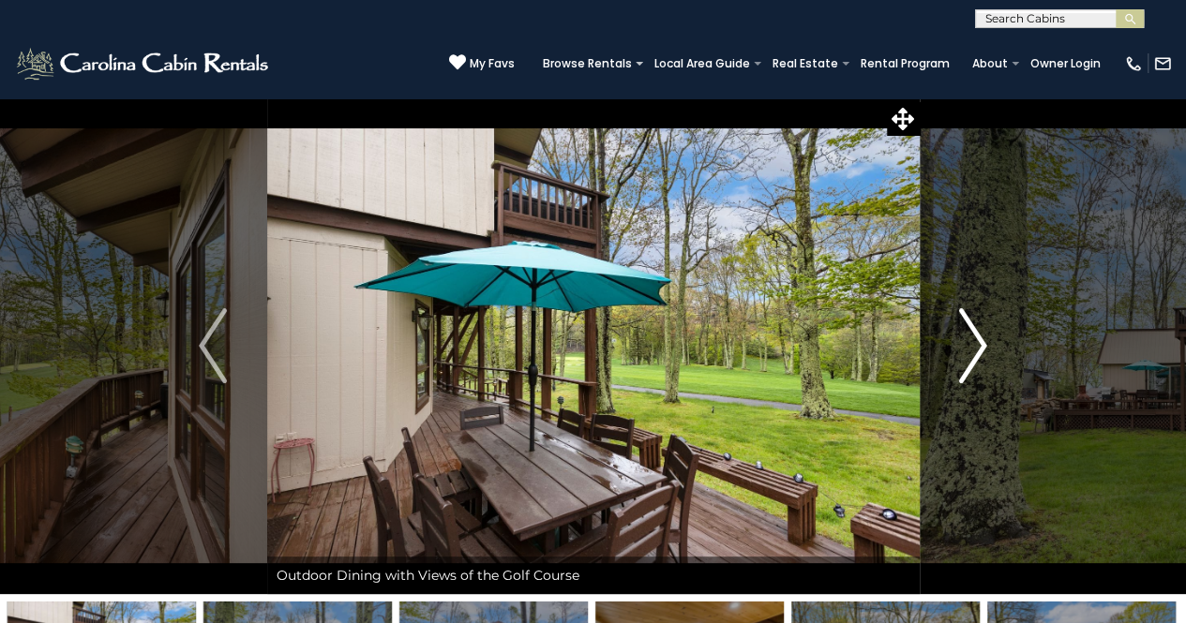
click at [981, 338] on img "Next" at bounding box center [973, 345] width 28 height 75
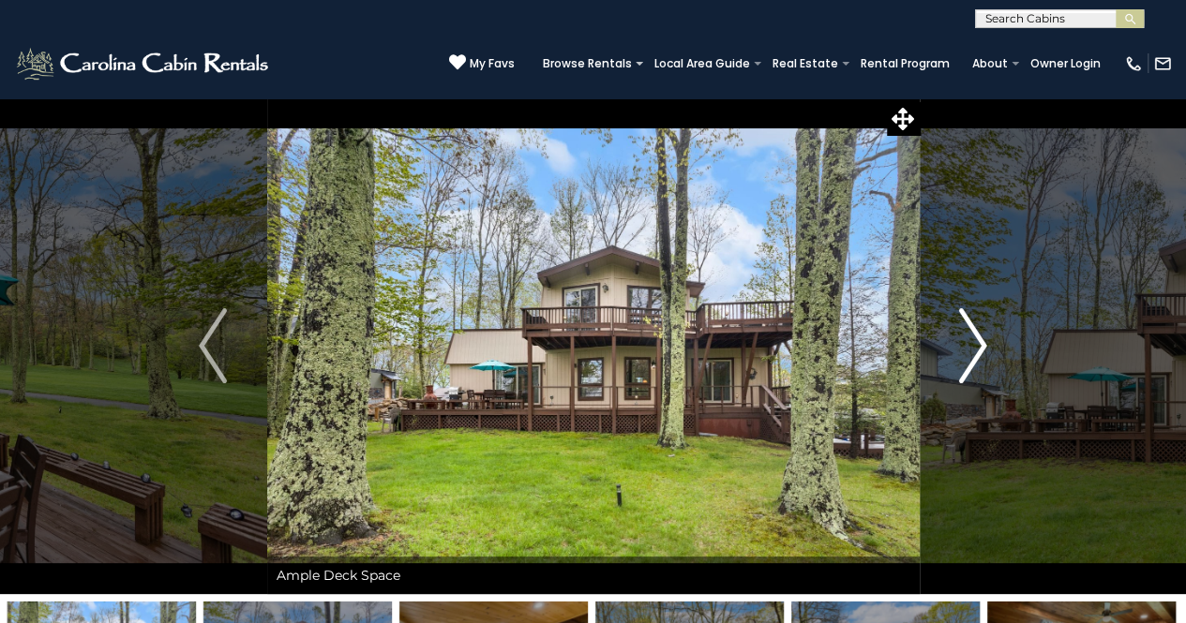
click at [975, 349] on img "Next" at bounding box center [973, 345] width 28 height 75
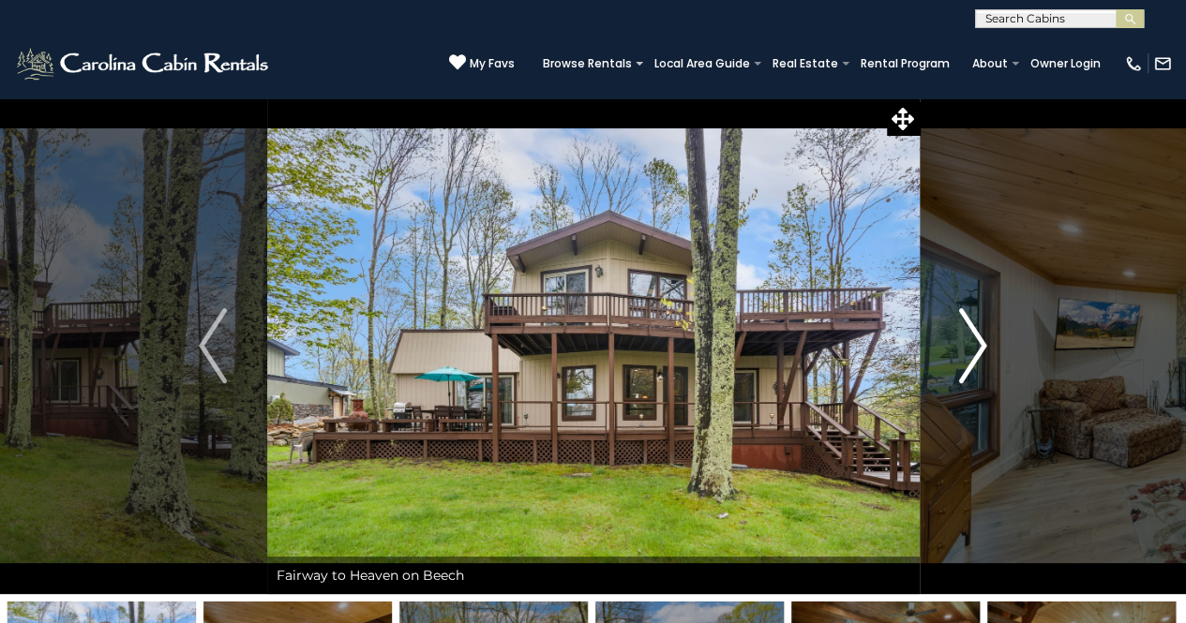
click at [975, 352] on img "Next" at bounding box center [973, 345] width 28 height 75
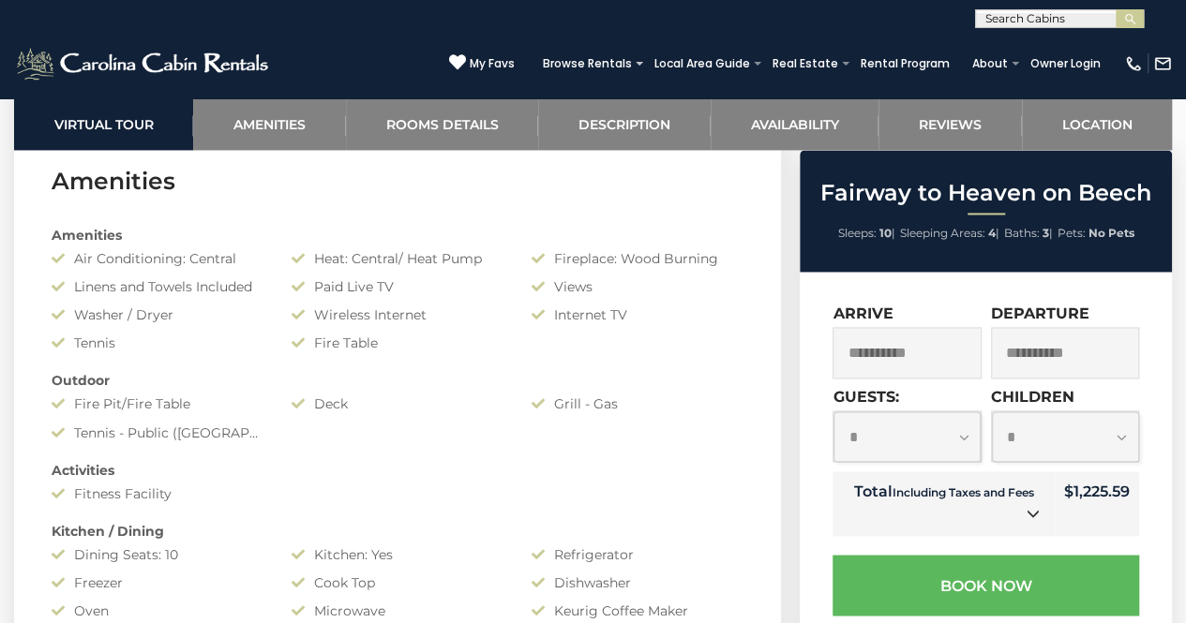
scroll to position [1344, 0]
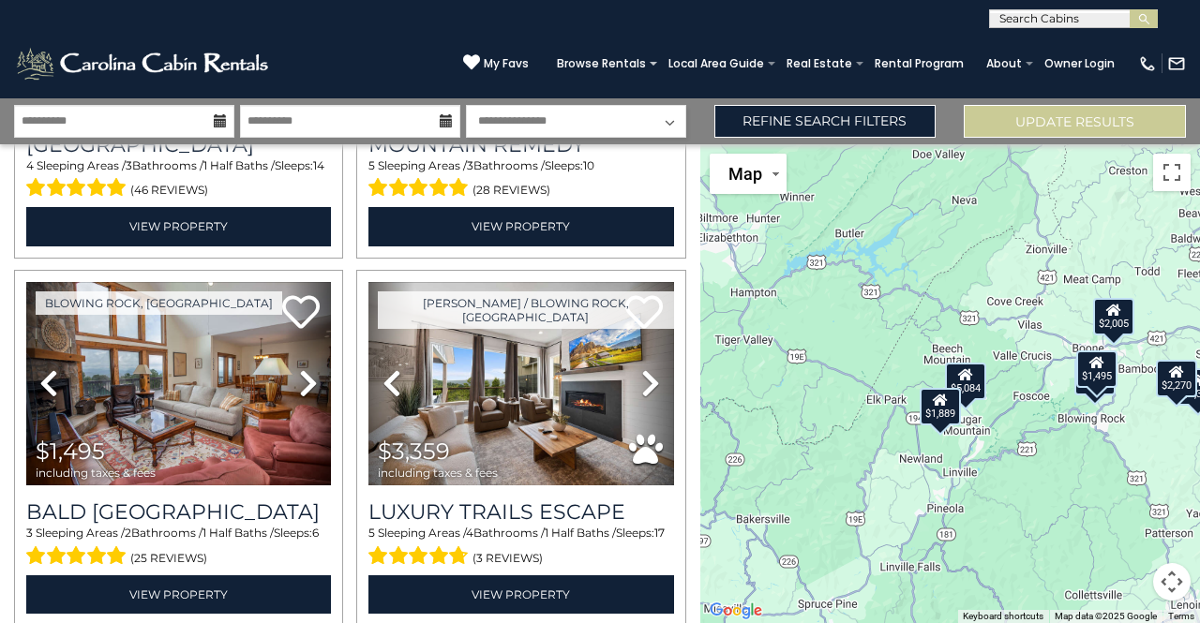
scroll to position [668, 0]
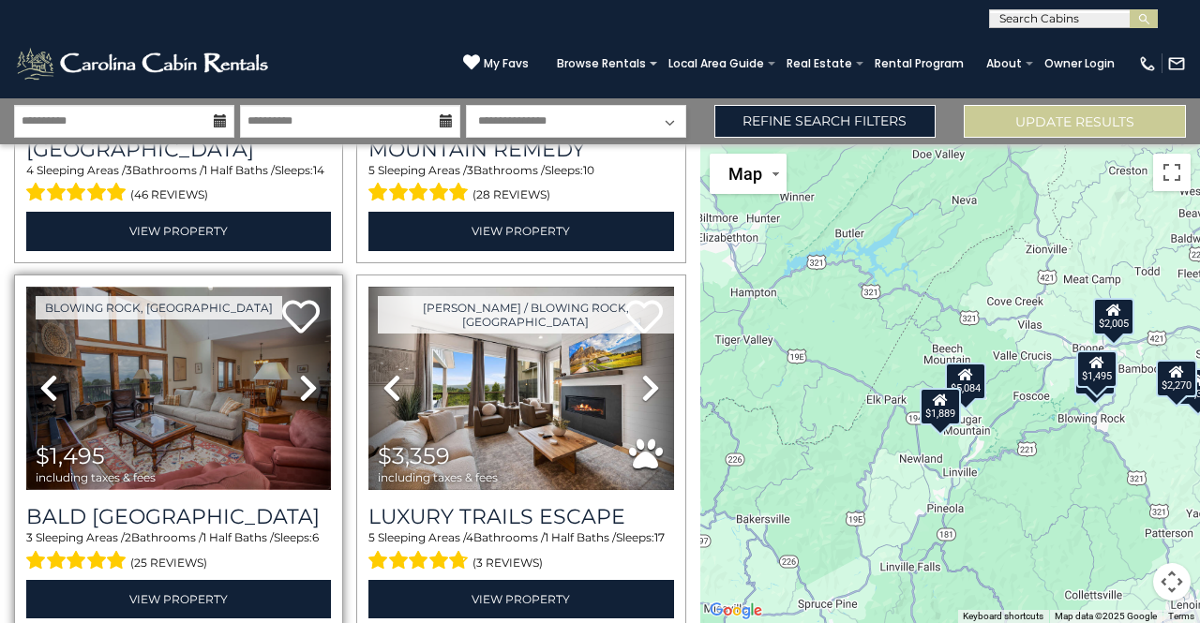
click at [89, 390] on img at bounding box center [178, 389] width 305 height 204
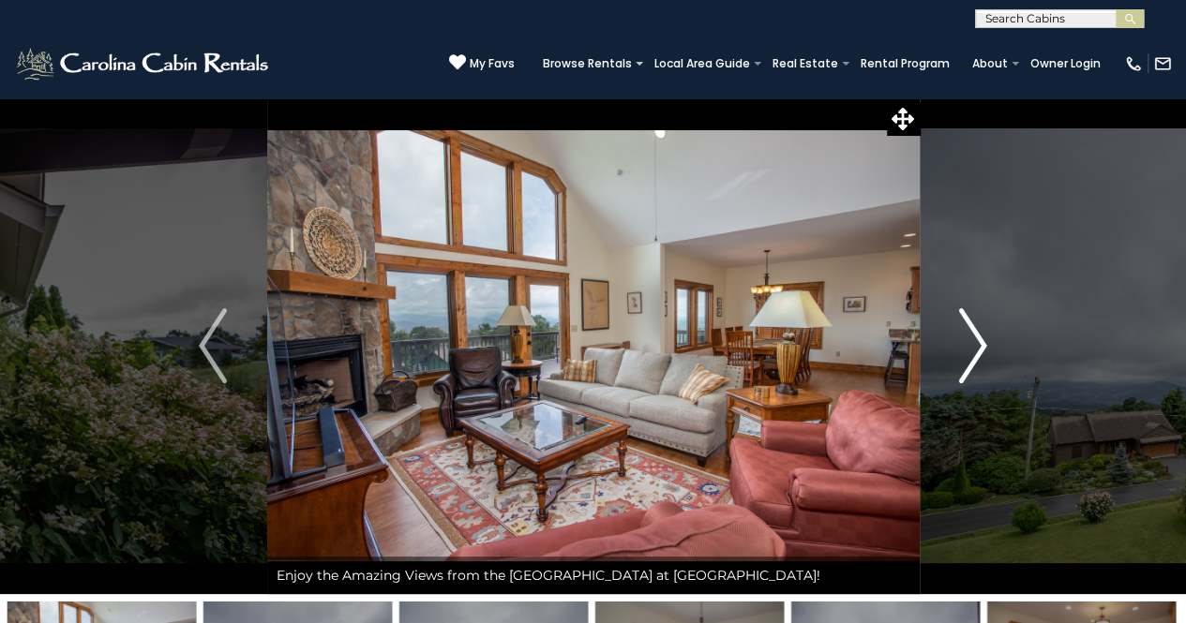
click at [969, 335] on img "Next" at bounding box center [973, 345] width 28 height 75
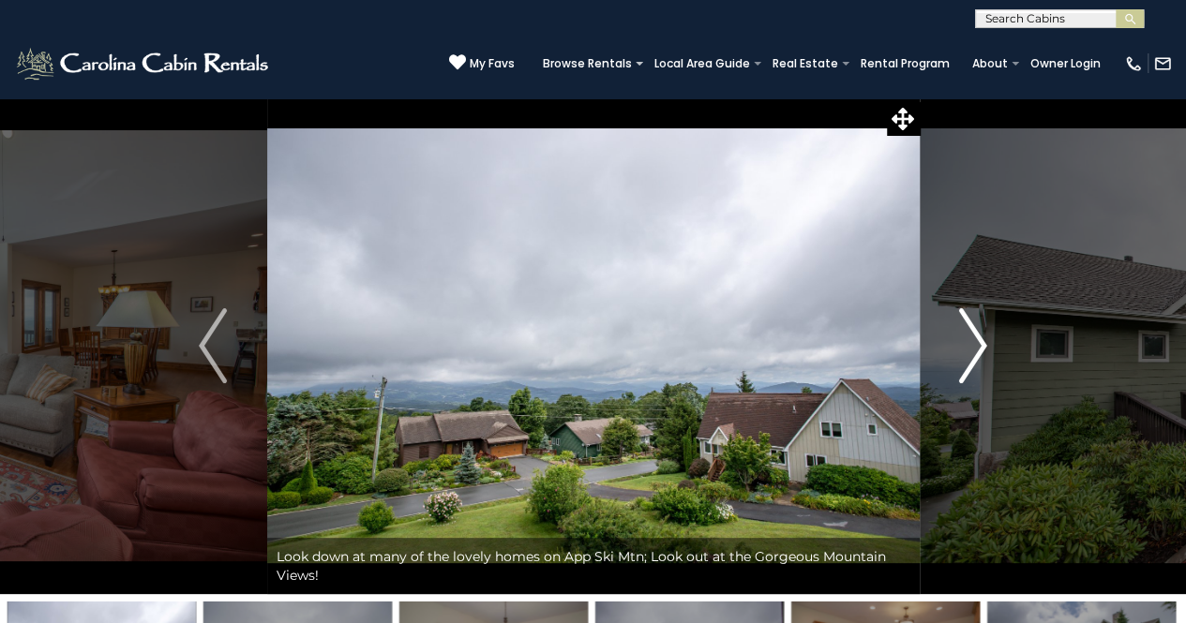
click at [978, 342] on img "Next" at bounding box center [973, 345] width 28 height 75
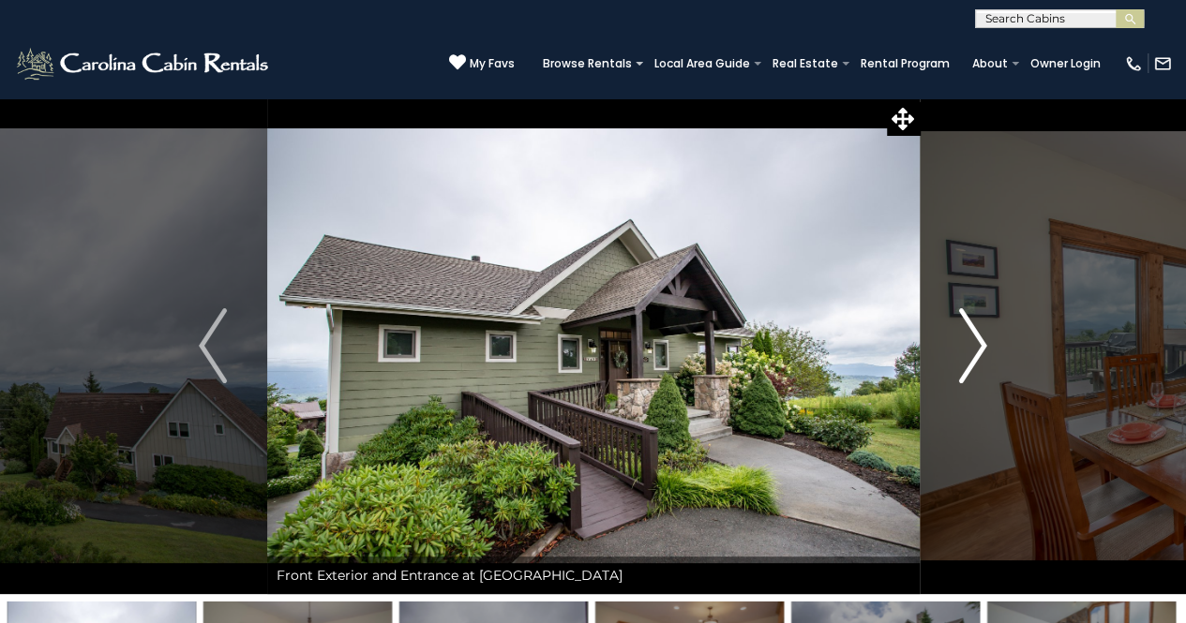
click at [976, 330] on img "Next" at bounding box center [973, 345] width 28 height 75
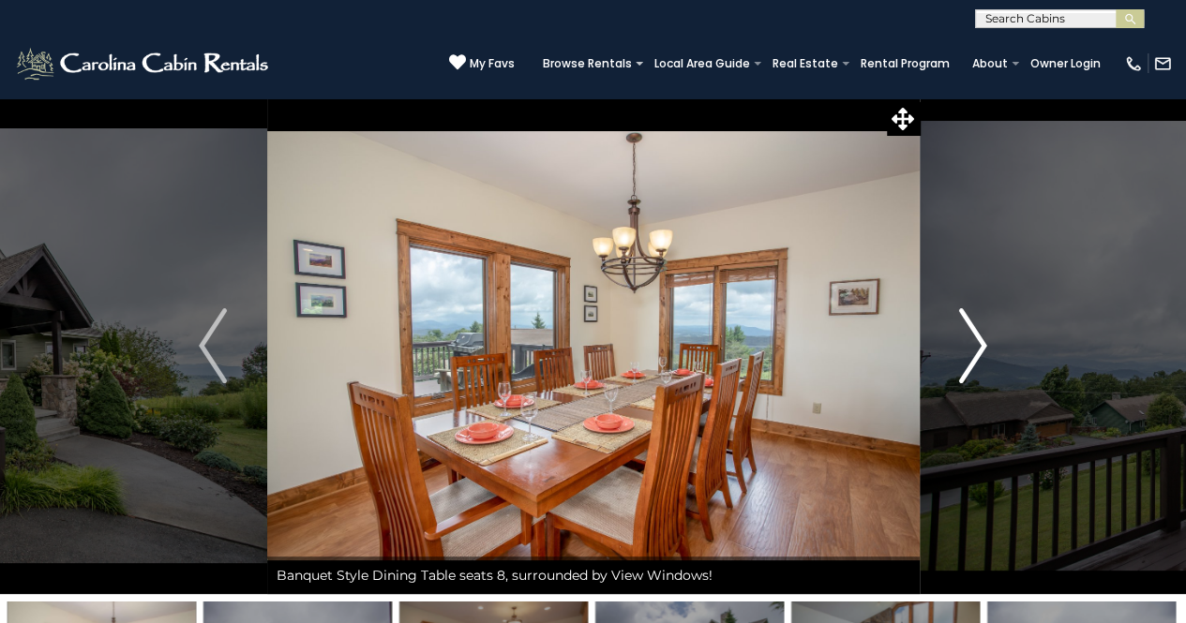
click at [978, 338] on img "Next" at bounding box center [973, 345] width 28 height 75
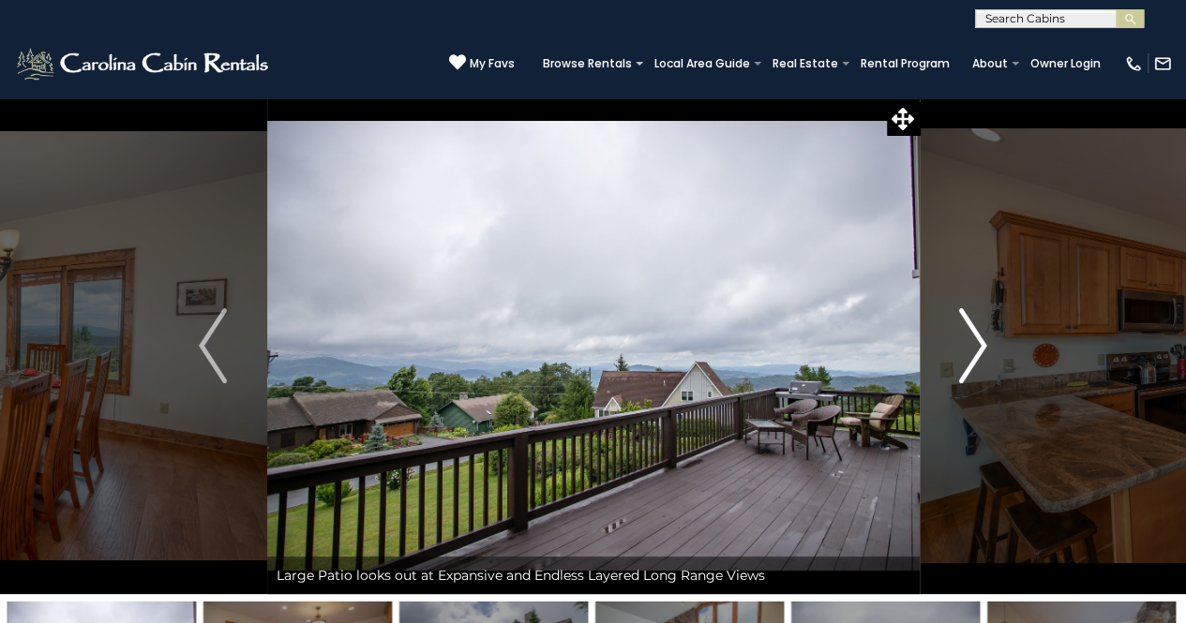
click at [983, 343] on img "Next" at bounding box center [973, 345] width 28 height 75
